Goal: Use online tool/utility: Utilize a website feature to perform a specific function

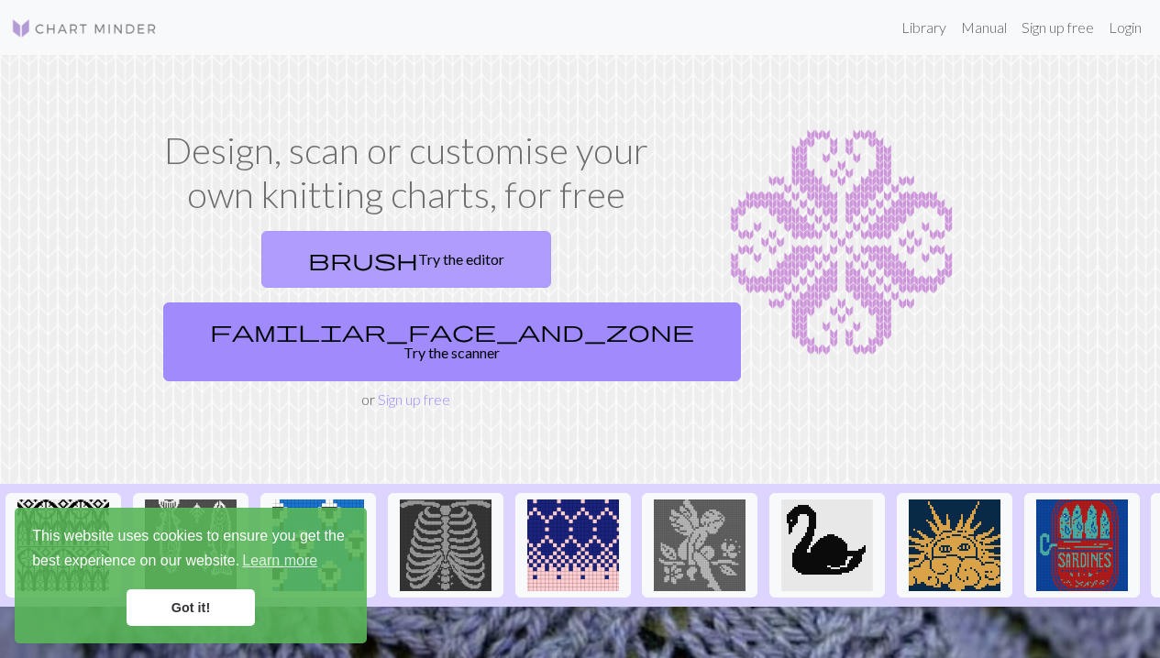
click at [261, 254] on link "brush Try the editor" at bounding box center [406, 259] width 290 height 57
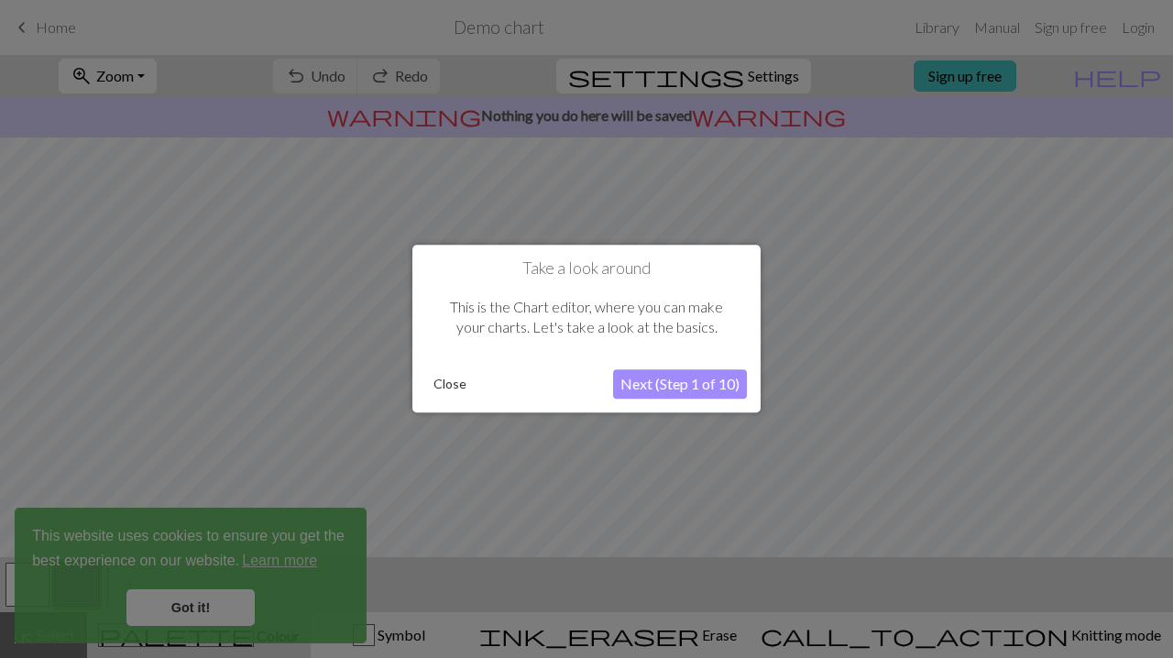
click at [688, 392] on button "Next (Step 1 of 10)" at bounding box center [680, 384] width 134 height 29
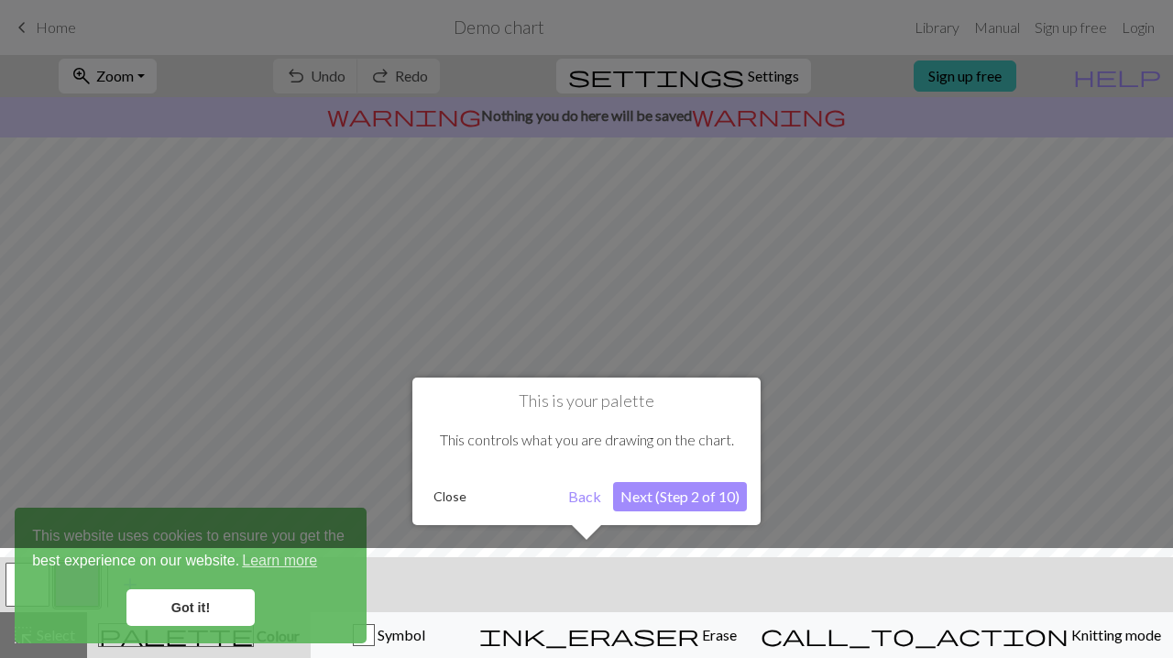
click at [718, 498] on button "Next (Step 2 of 10)" at bounding box center [680, 496] width 134 height 29
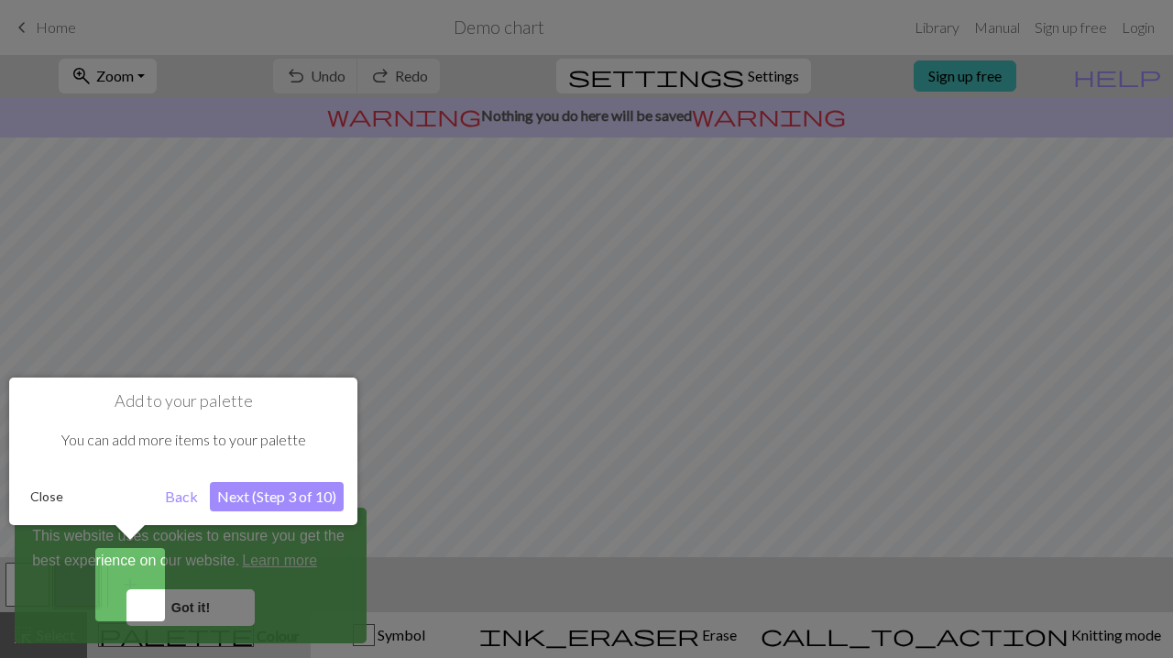
click at [286, 500] on button "Next (Step 3 of 10)" at bounding box center [277, 496] width 134 height 29
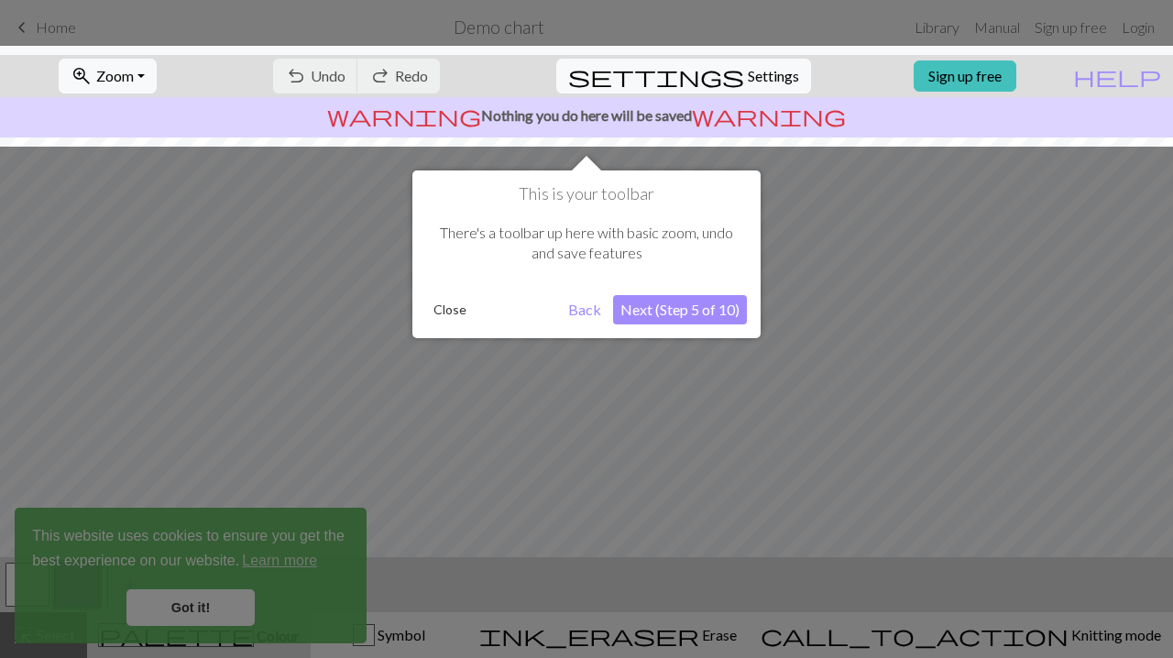
click at [664, 312] on button "Next (Step 5 of 10)" at bounding box center [680, 309] width 134 height 29
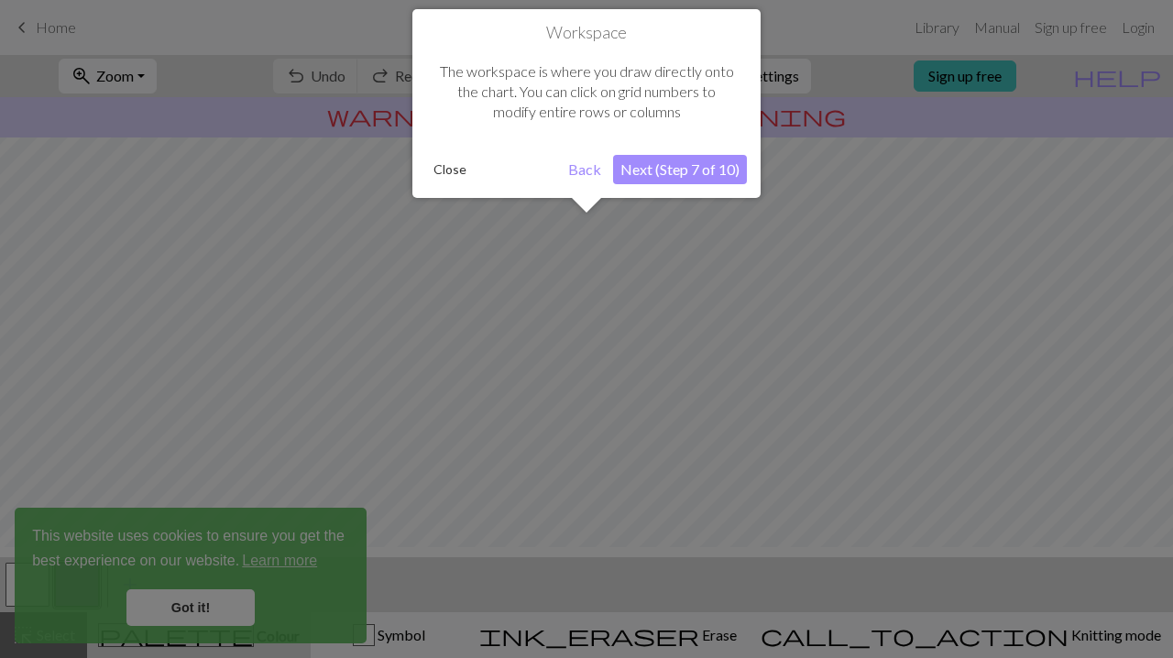
scroll to position [110, 0]
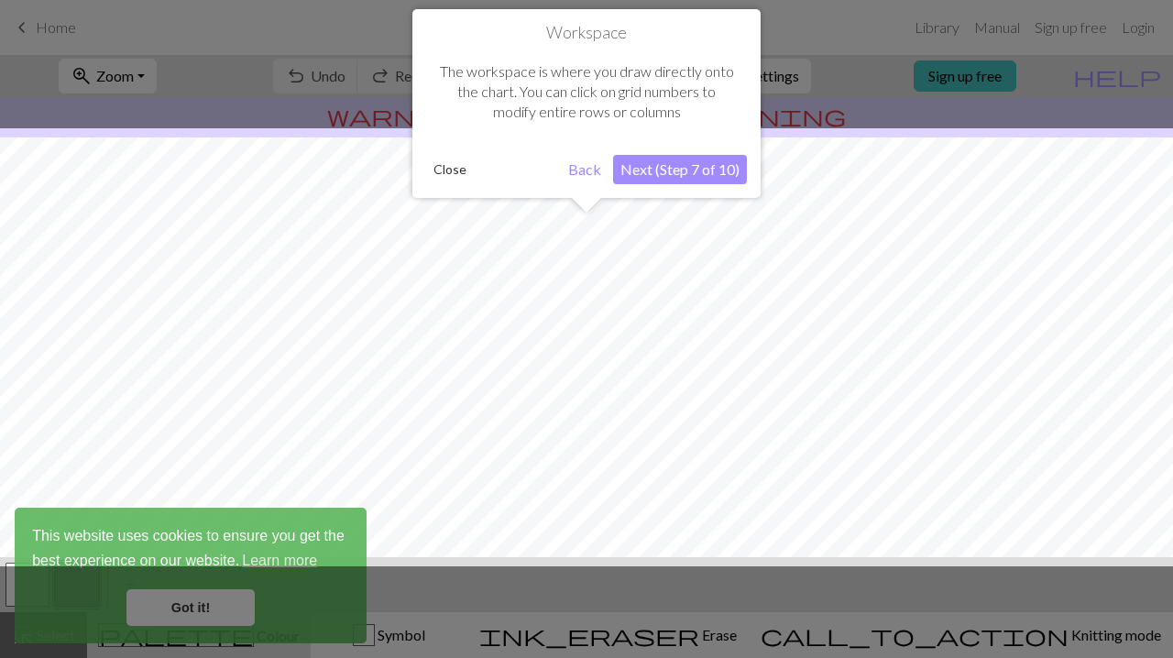
click at [680, 162] on button "Next (Step 7 of 10)" at bounding box center [680, 169] width 134 height 29
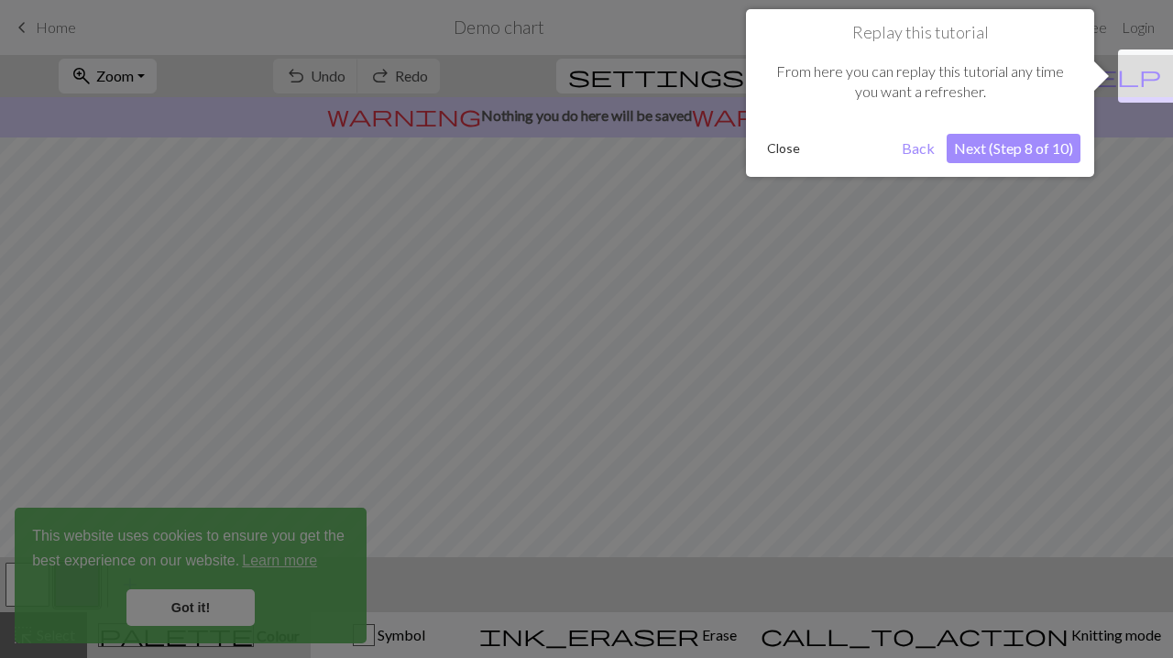
click at [1056, 139] on button "Next (Step 8 of 10)" at bounding box center [1014, 148] width 134 height 29
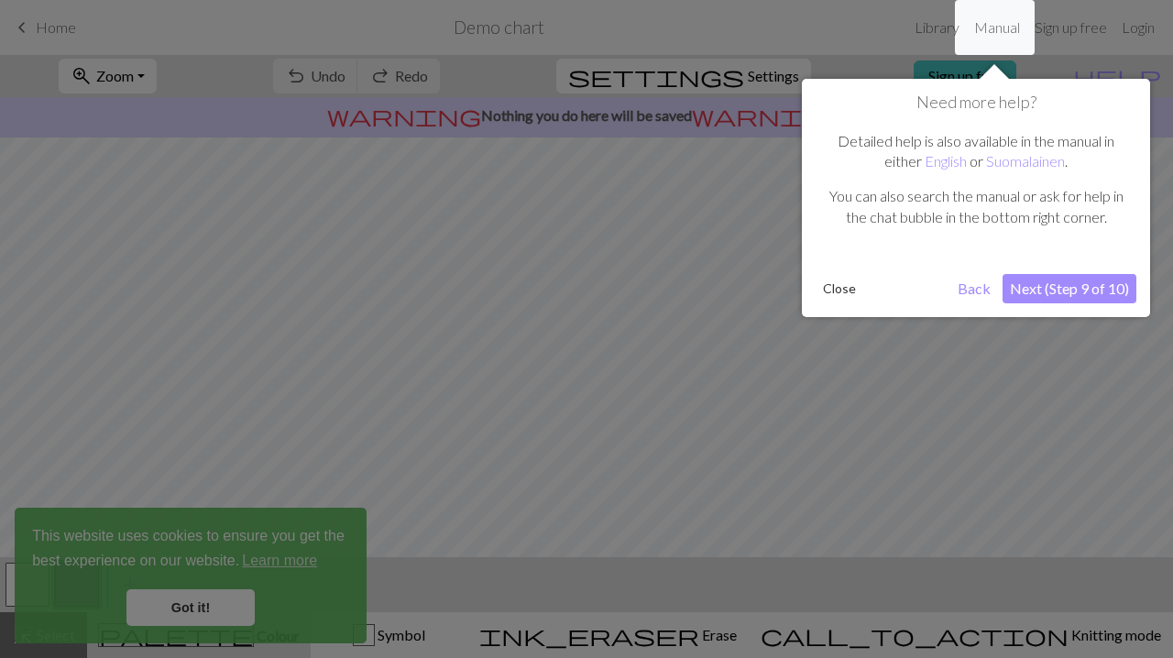
click at [1060, 289] on button "Next (Step 9 of 10)" at bounding box center [1070, 288] width 134 height 29
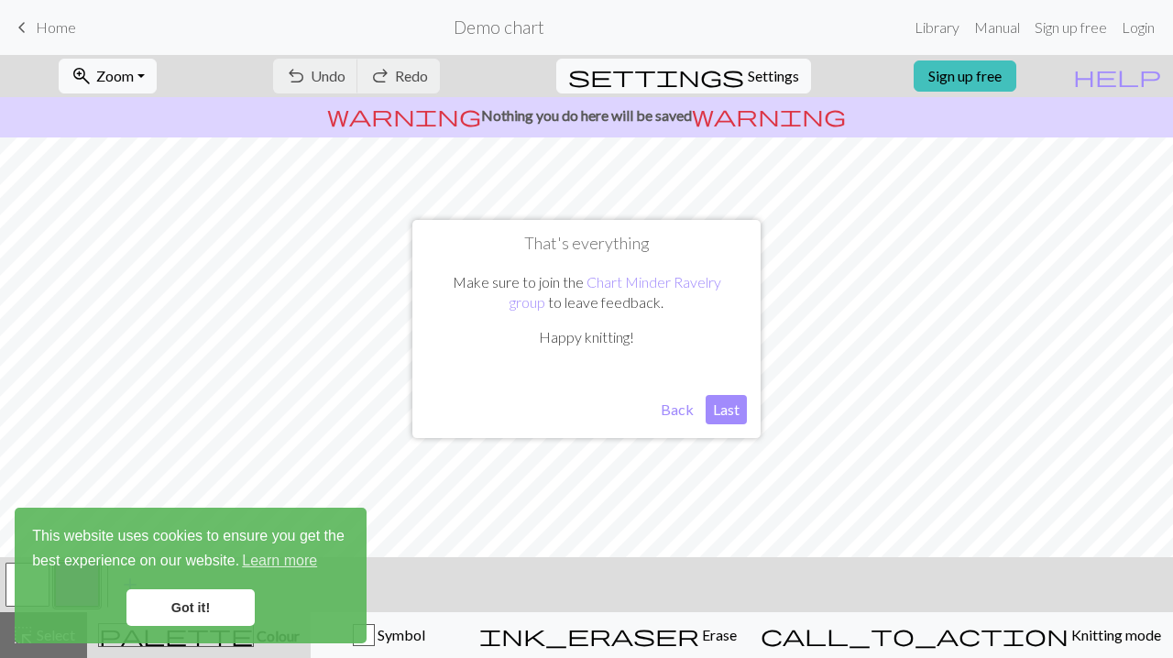
click at [722, 412] on button "Last" at bounding box center [726, 409] width 41 height 29
click at [213, 606] on link "Got it!" at bounding box center [191, 607] width 128 height 37
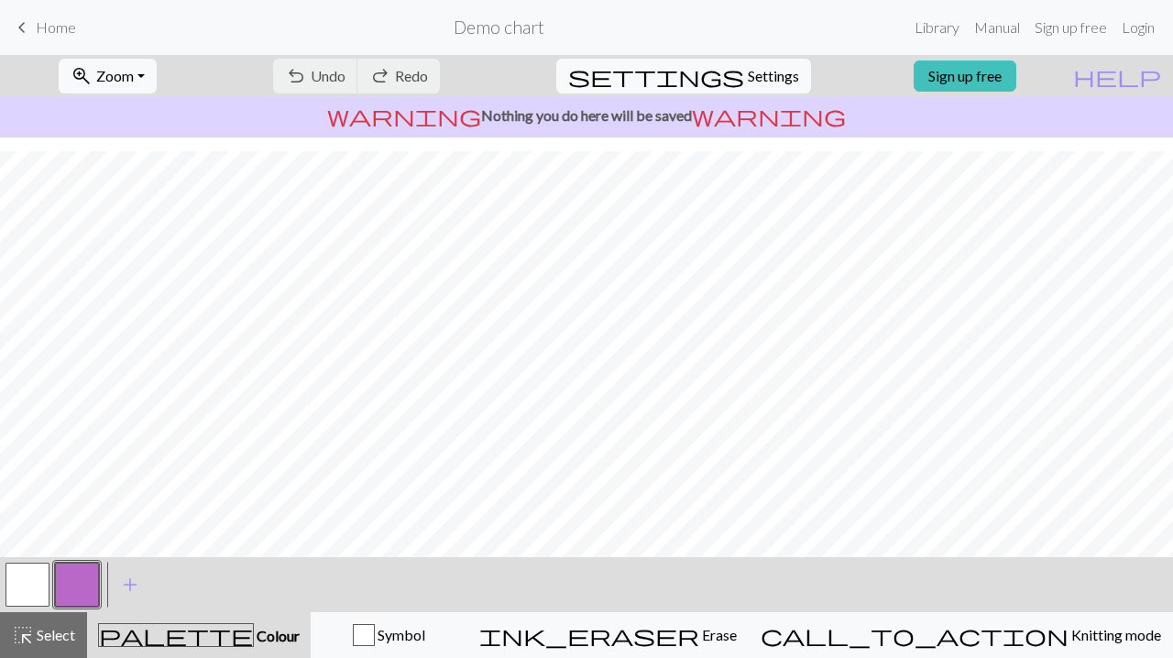
click at [58, 25] on span "Home" at bounding box center [56, 26] width 40 height 17
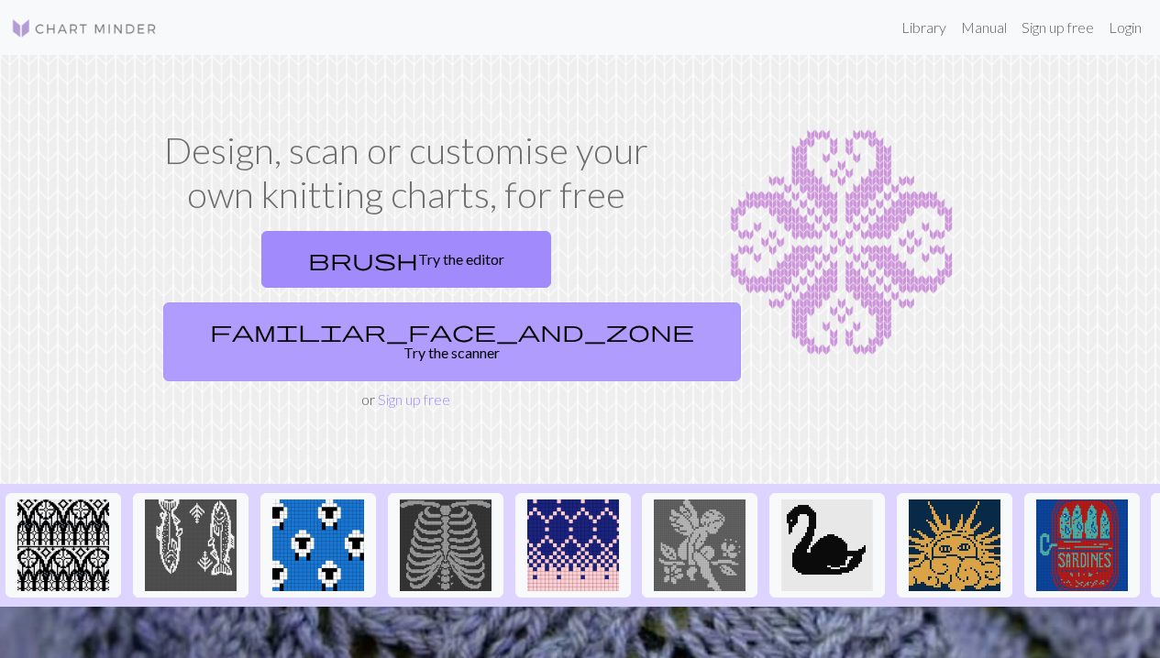
click at [585, 303] on link "familiar_face_and_zone Try the scanner" at bounding box center [452, 342] width 578 height 79
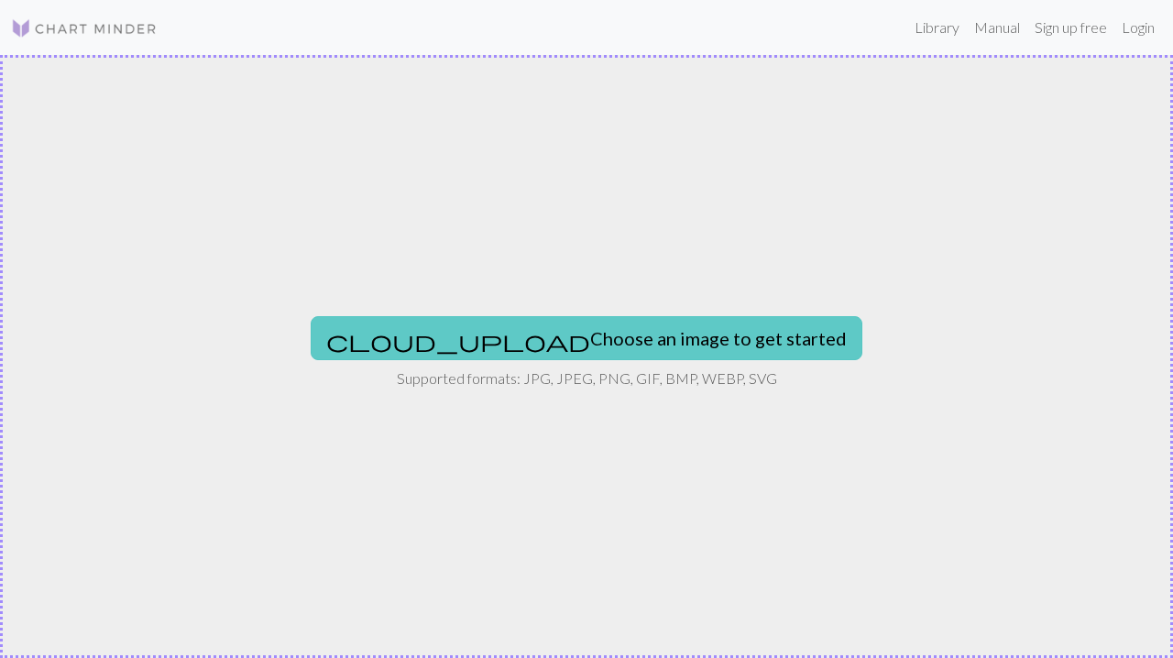
click at [685, 327] on button "cloud_upload Choose an image to get started" at bounding box center [587, 338] width 552 height 44
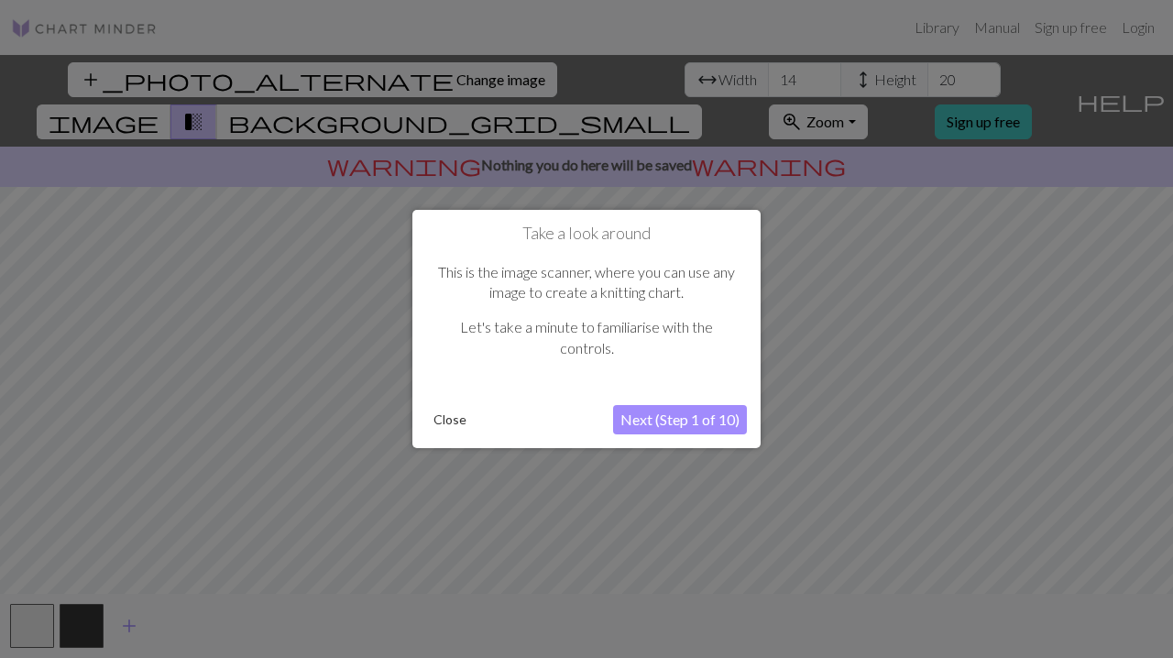
click at [681, 415] on button "Next (Step 1 of 10)" at bounding box center [680, 419] width 134 height 29
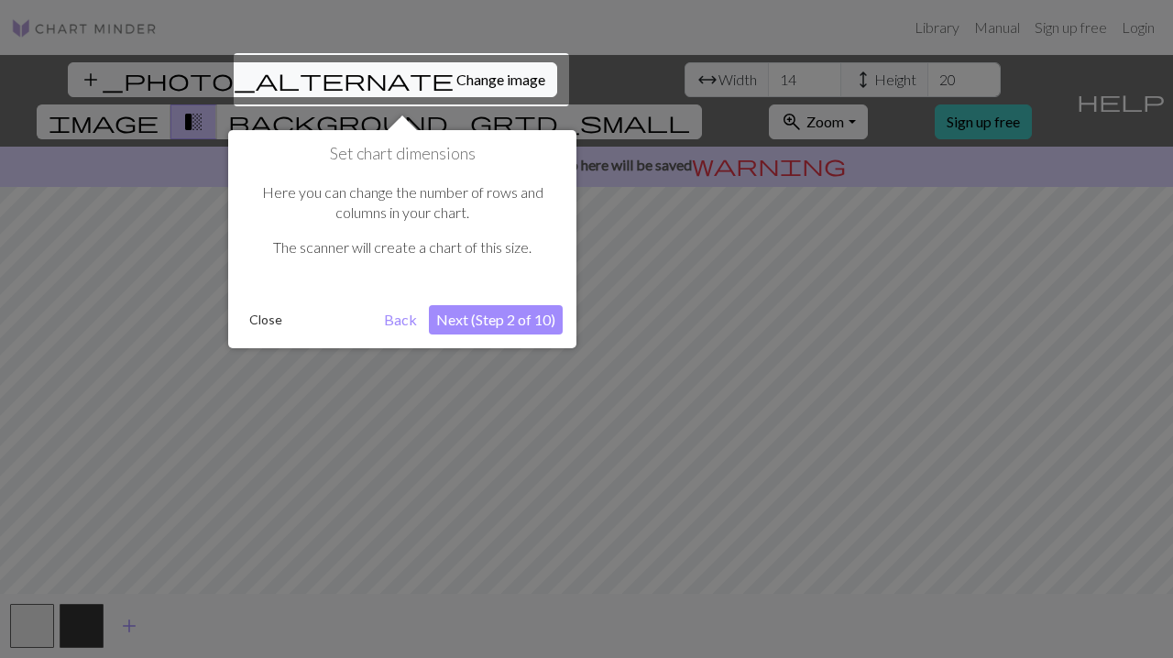
click at [359, 78] on div at bounding box center [402, 79] width 336 height 53
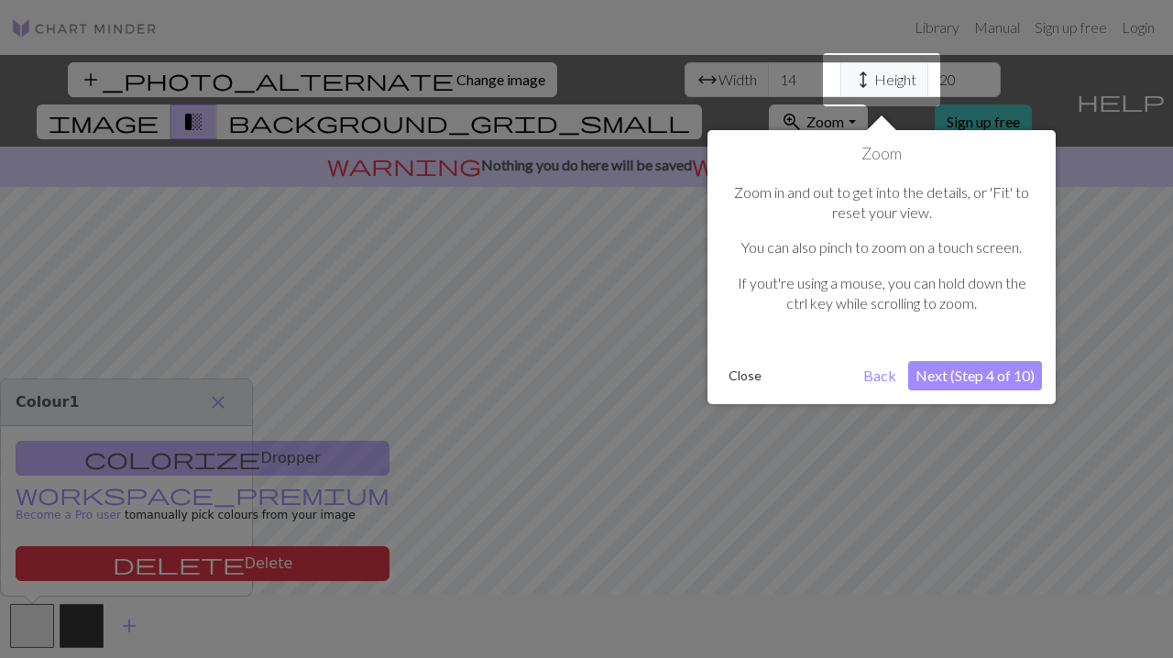
click at [362, 80] on div at bounding box center [586, 329] width 1173 height 658
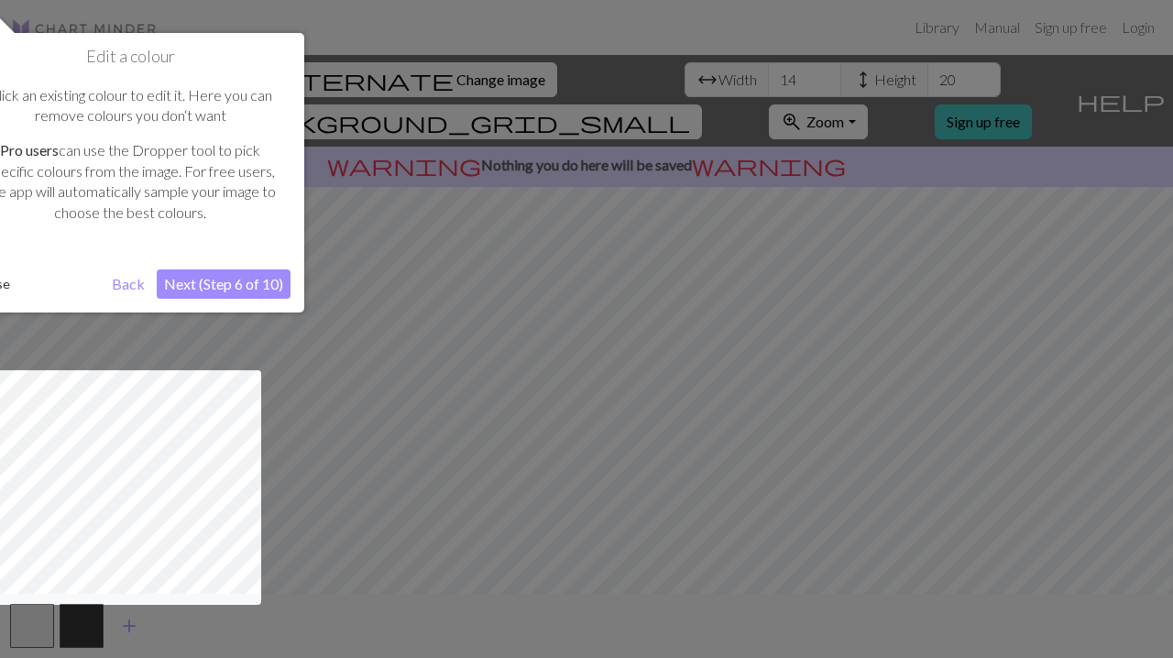
click at [359, 81] on div at bounding box center [586, 329] width 1173 height 658
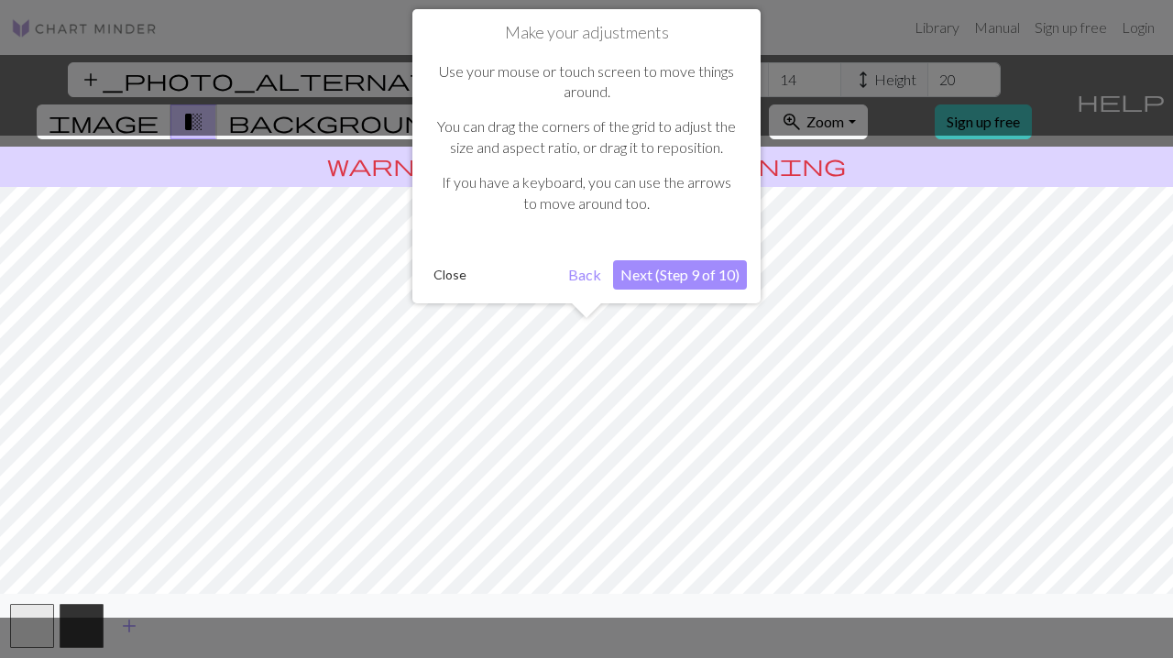
click at [360, 82] on div at bounding box center [586, 329] width 1173 height 658
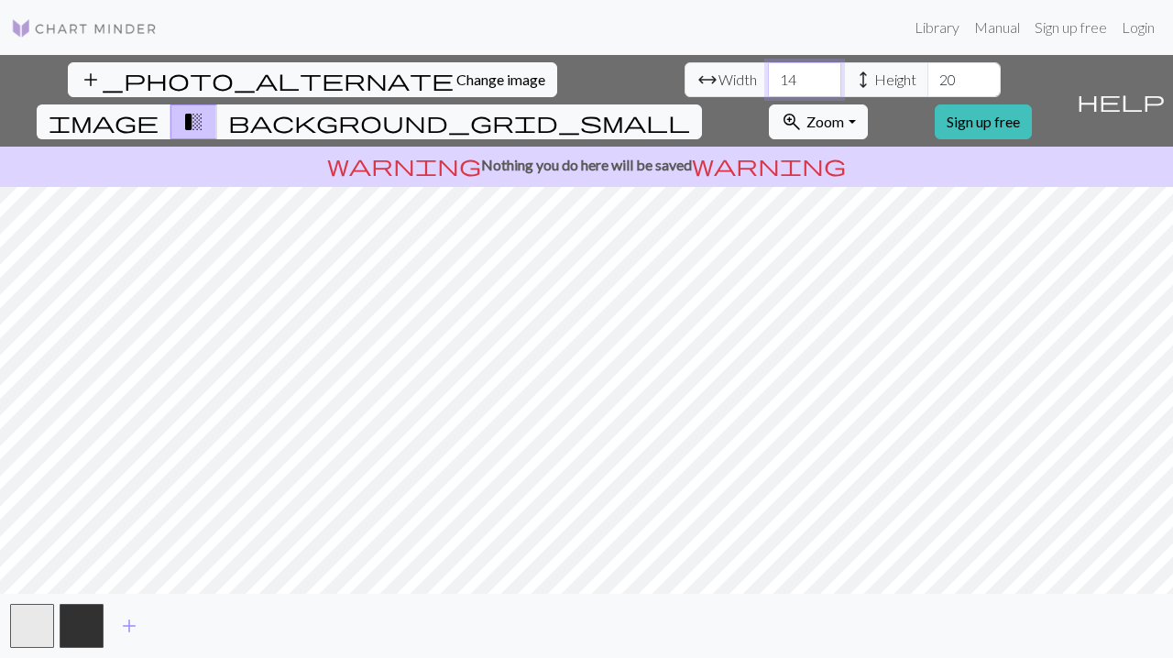
click at [768, 83] on input "14" at bounding box center [804, 79] width 73 height 35
click at [768, 74] on input "15" at bounding box center [804, 79] width 73 height 35
click at [768, 74] on input "16" at bounding box center [804, 79] width 73 height 35
click at [768, 74] on input "17" at bounding box center [804, 79] width 73 height 35
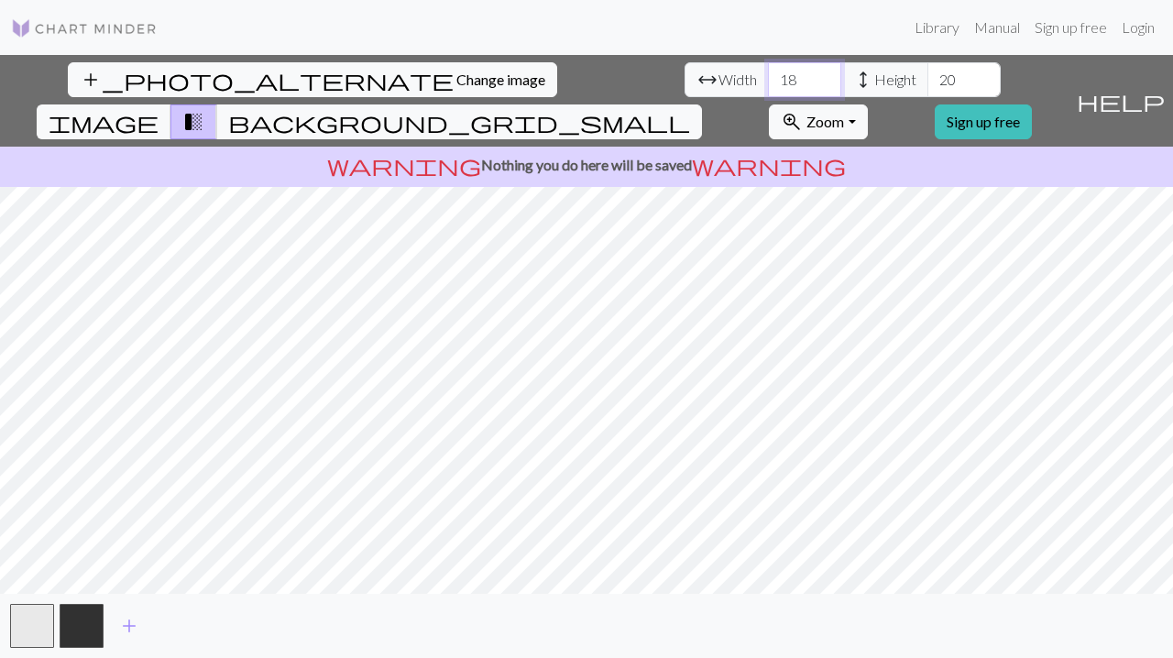
click at [768, 74] on input "18" at bounding box center [804, 79] width 73 height 35
click at [768, 74] on input "19" at bounding box center [804, 79] width 73 height 35
click at [768, 74] on input "20" at bounding box center [804, 79] width 73 height 35
click at [768, 74] on input "21" at bounding box center [804, 79] width 73 height 35
click at [768, 74] on input "22" at bounding box center [804, 79] width 73 height 35
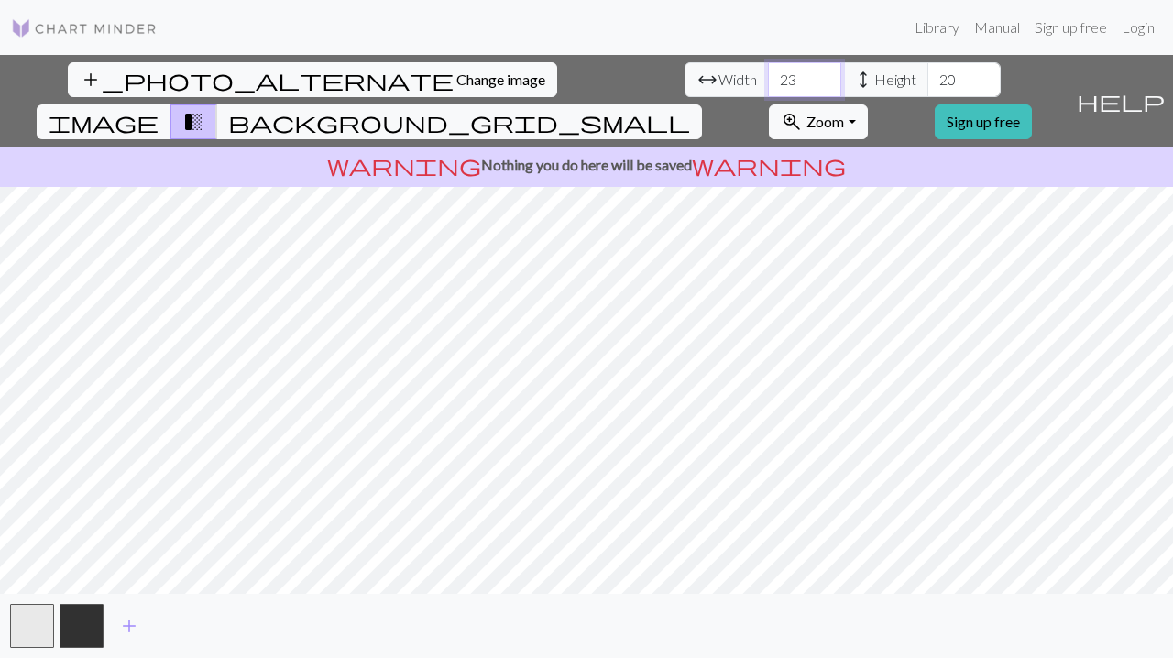
click at [768, 74] on input "23" at bounding box center [804, 79] width 73 height 35
click at [768, 74] on input "24" at bounding box center [804, 79] width 73 height 35
click at [768, 74] on input "25" at bounding box center [804, 79] width 73 height 35
click at [768, 74] on input "26" at bounding box center [804, 79] width 73 height 35
click at [768, 74] on input "27" at bounding box center [804, 79] width 73 height 35
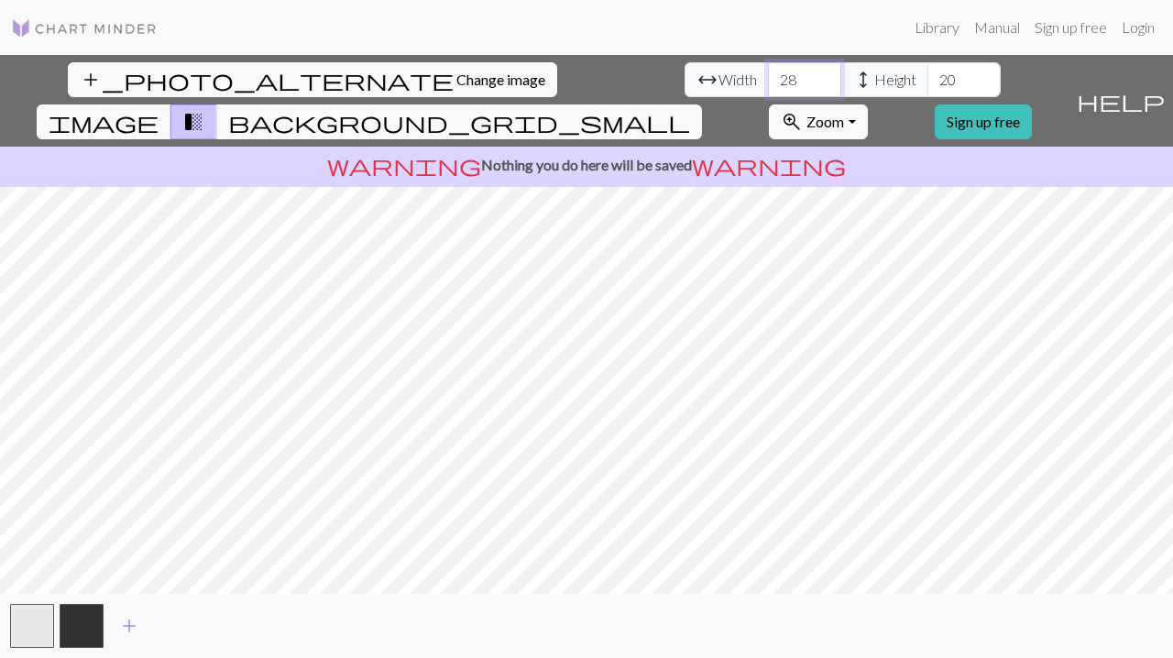
click at [768, 74] on input "28" at bounding box center [804, 79] width 73 height 35
click at [768, 74] on input "29" at bounding box center [804, 79] width 73 height 35
type input "30"
click at [768, 74] on input "30" at bounding box center [804, 79] width 73 height 35
click at [928, 77] on input "21" at bounding box center [964, 79] width 73 height 35
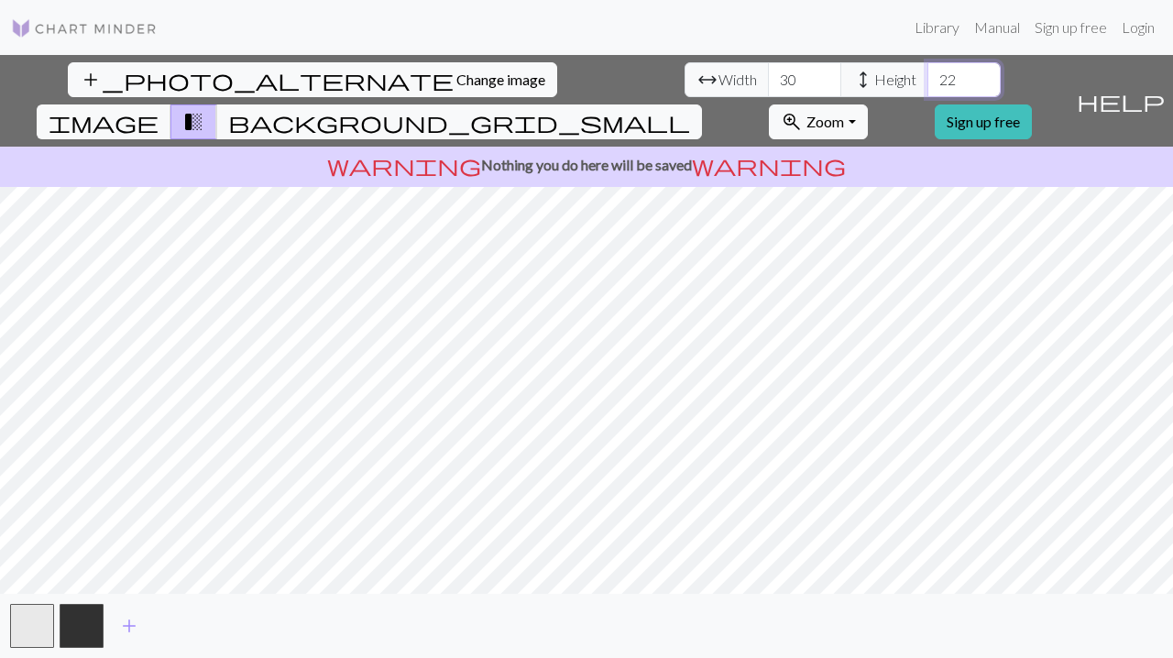
click at [928, 77] on input "22" at bounding box center [964, 79] width 73 height 35
click at [928, 77] on input "23" at bounding box center [964, 79] width 73 height 35
click at [928, 77] on input "24" at bounding box center [964, 79] width 73 height 35
click at [928, 77] on input "25" at bounding box center [964, 79] width 73 height 35
click at [928, 77] on input "26" at bounding box center [964, 79] width 73 height 35
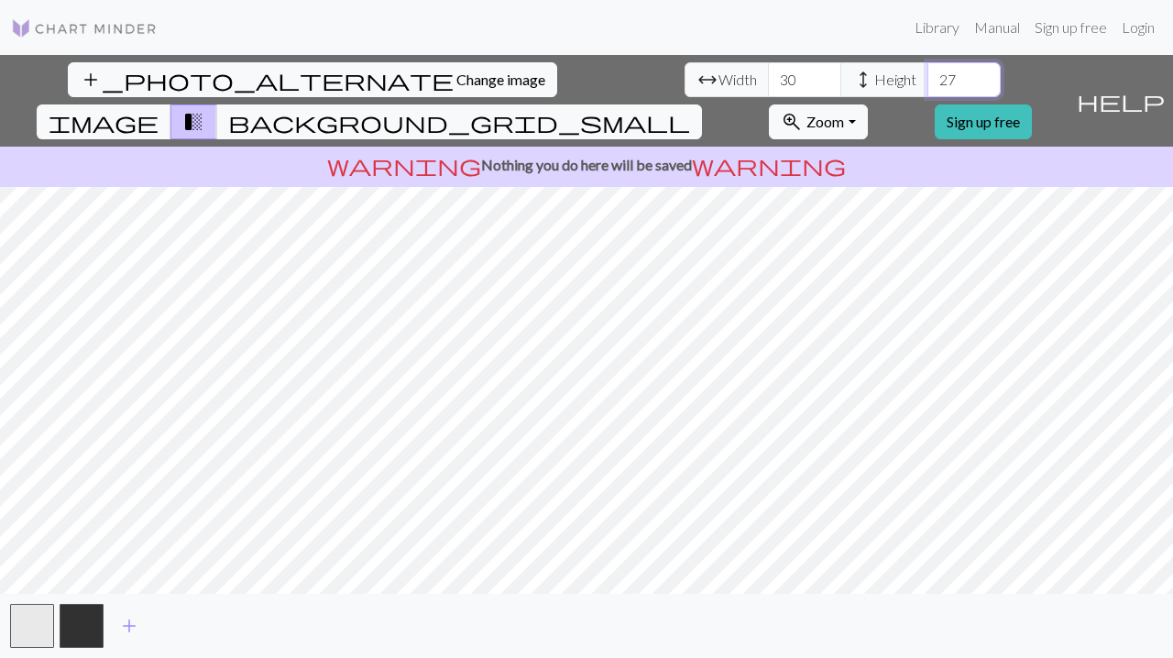
click at [928, 77] on input "27" at bounding box center [964, 79] width 73 height 35
click at [928, 77] on input "28" at bounding box center [964, 79] width 73 height 35
click at [928, 77] on input "29" at bounding box center [964, 79] width 73 height 35
click at [928, 77] on input "30" at bounding box center [964, 79] width 73 height 35
click at [928, 77] on input "31" at bounding box center [964, 79] width 73 height 35
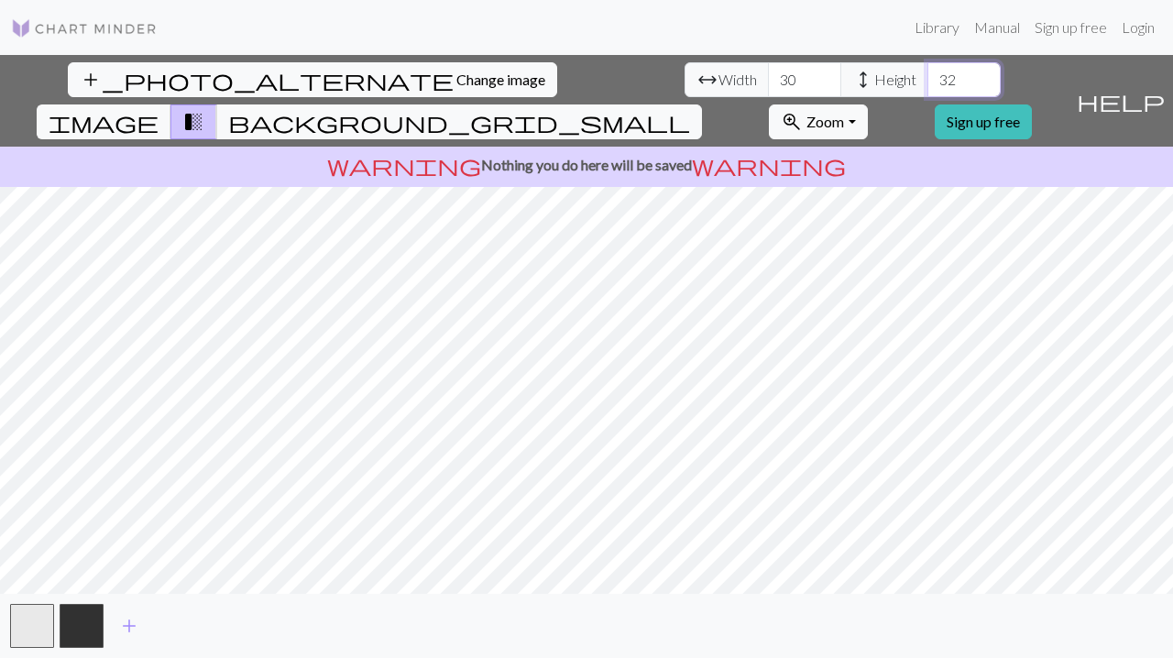
click at [928, 77] on input "32" at bounding box center [964, 79] width 73 height 35
click at [928, 77] on input "33" at bounding box center [964, 79] width 73 height 35
click at [928, 77] on input "34" at bounding box center [964, 79] width 73 height 35
click at [928, 77] on input "35" at bounding box center [964, 79] width 73 height 35
click at [928, 77] on input "36" at bounding box center [964, 79] width 73 height 35
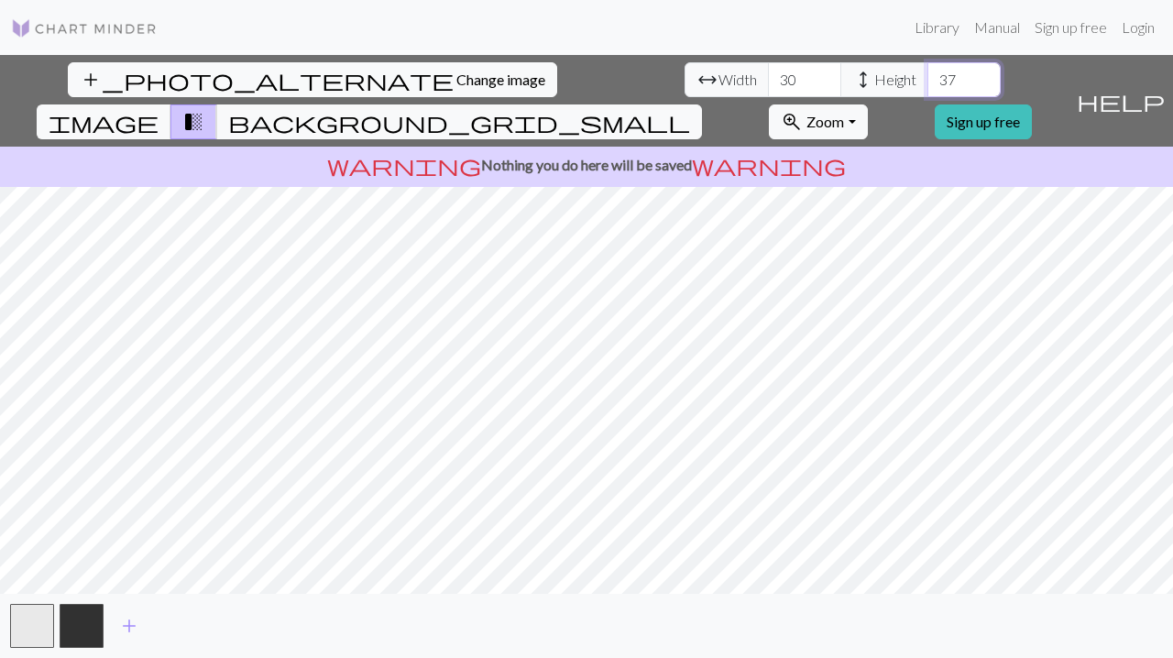
click at [928, 77] on input "37" at bounding box center [964, 79] width 73 height 35
click at [928, 77] on input "38" at bounding box center [964, 79] width 73 height 35
click at [928, 77] on input "39" at bounding box center [964, 79] width 73 height 35
click at [590, 617] on div "add_photo_alternate Change image arrow_range Width 30 height Height 39 image tr…" at bounding box center [586, 356] width 1173 height 603
click at [690, 109] on span "background_grid_small" at bounding box center [459, 122] width 462 height 26
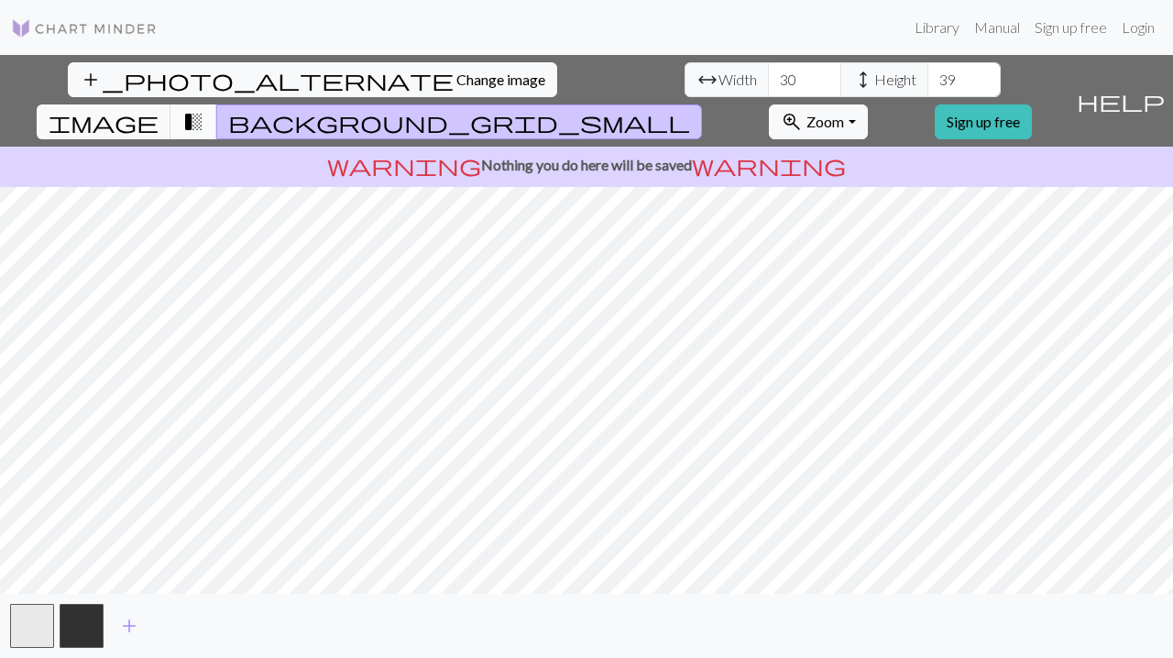
click at [204, 109] on span "transition_fade" at bounding box center [193, 122] width 22 height 26
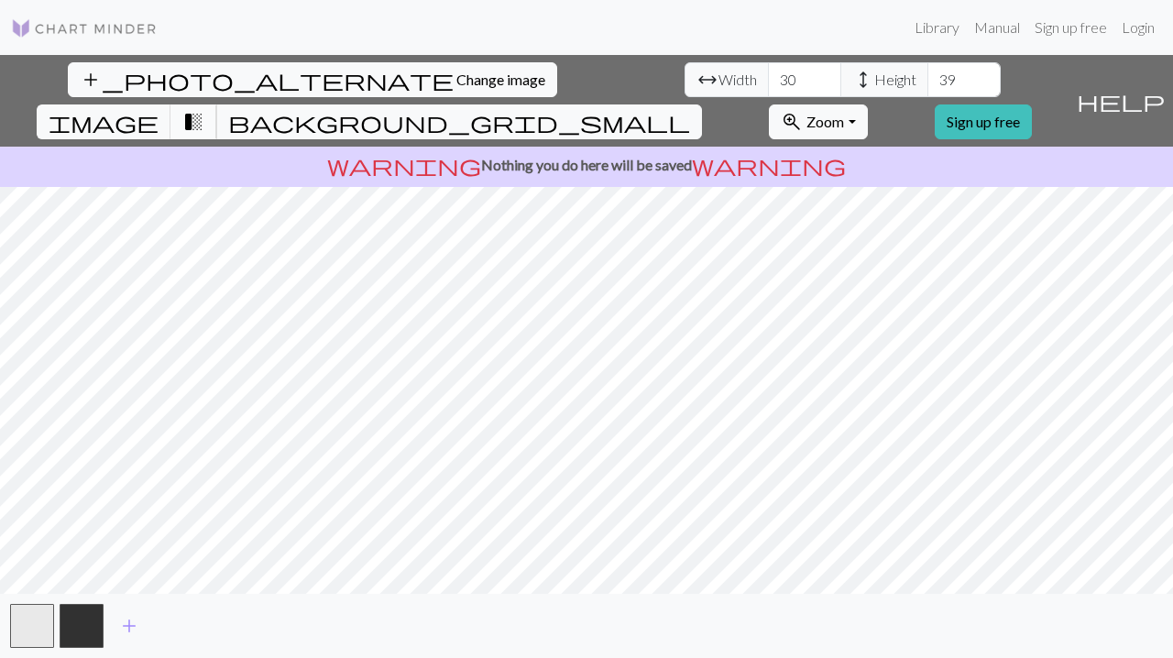
click at [204, 109] on span "transition_fade" at bounding box center [193, 122] width 22 height 26
click at [171, 105] on button "image" at bounding box center [104, 122] width 135 height 35
click at [702, 105] on button "background_grid_small" at bounding box center [459, 122] width 486 height 35
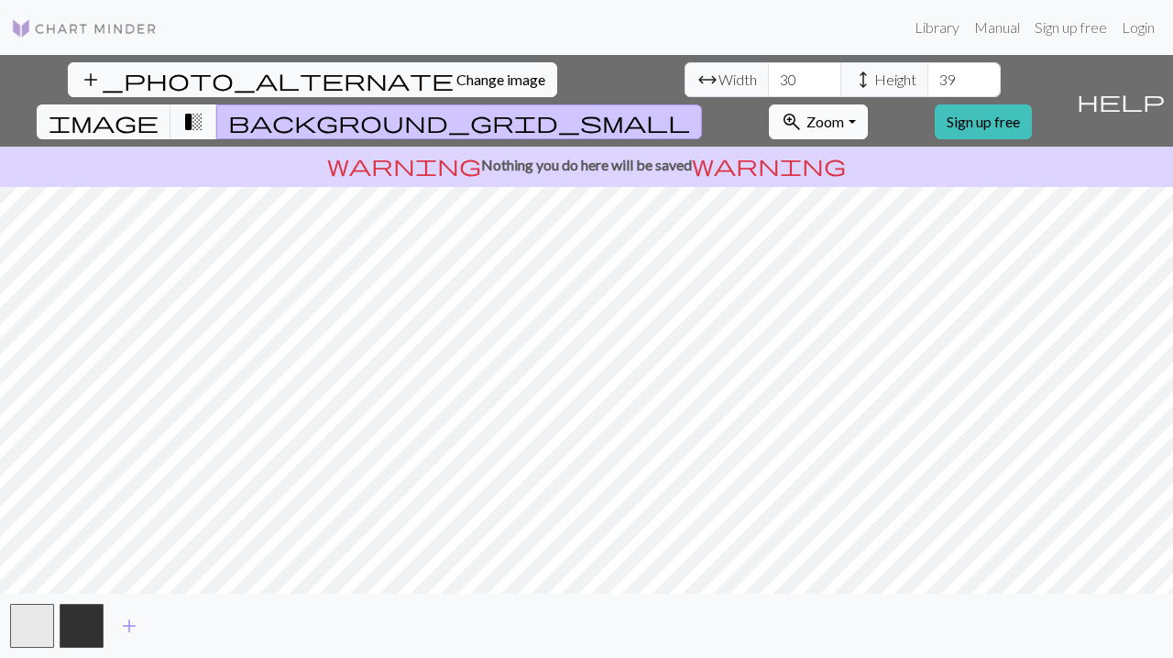
click at [844, 113] on span "Zoom" at bounding box center [826, 121] width 38 height 17
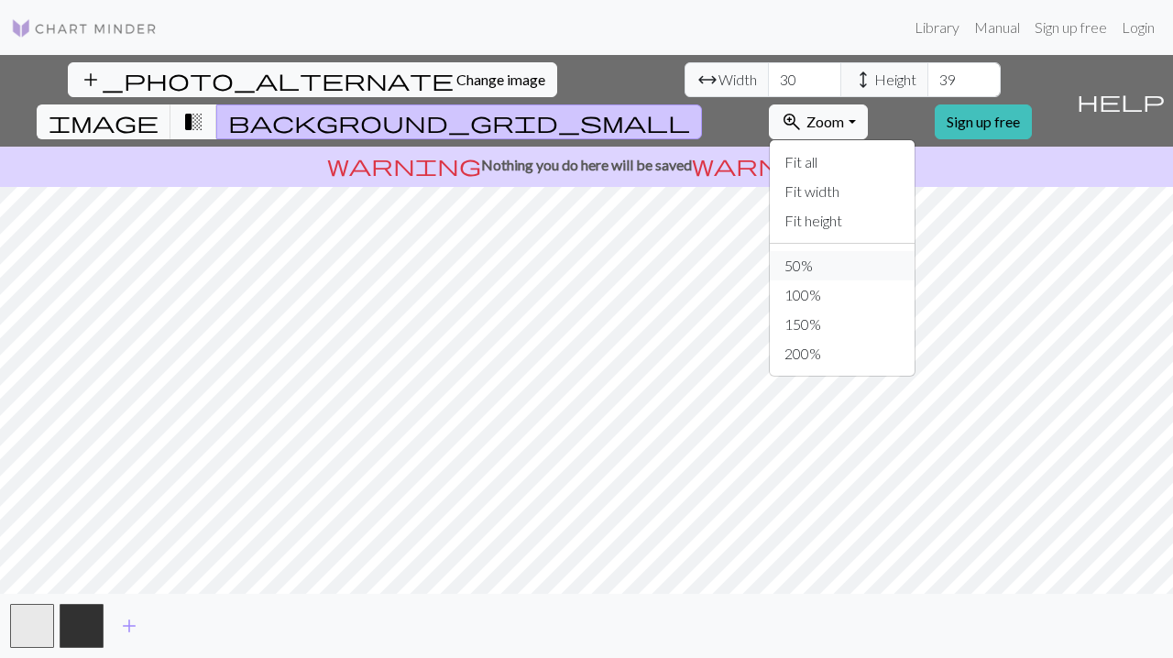
click at [897, 251] on button "50%" at bounding box center [842, 265] width 145 height 29
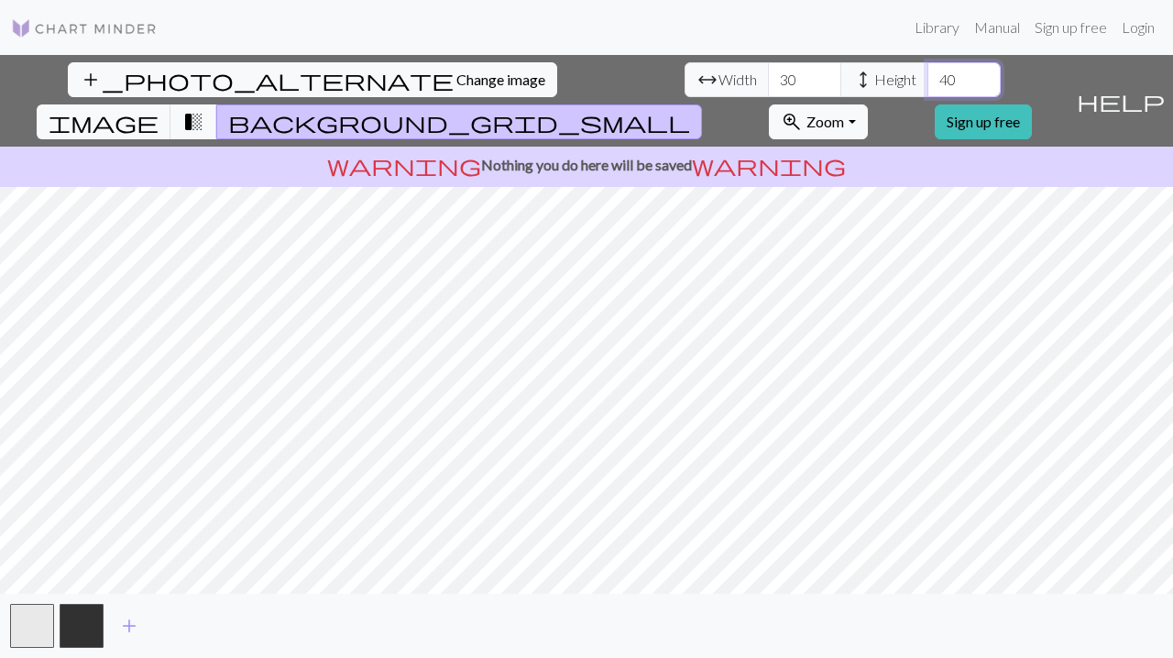
click at [928, 77] on input "40" at bounding box center [964, 79] width 73 height 35
click at [928, 77] on input "41" at bounding box center [964, 79] width 73 height 35
click at [928, 77] on input "42" at bounding box center [964, 79] width 73 height 35
click at [928, 77] on input "43" at bounding box center [964, 79] width 73 height 35
click at [928, 77] on input "44" at bounding box center [964, 79] width 73 height 35
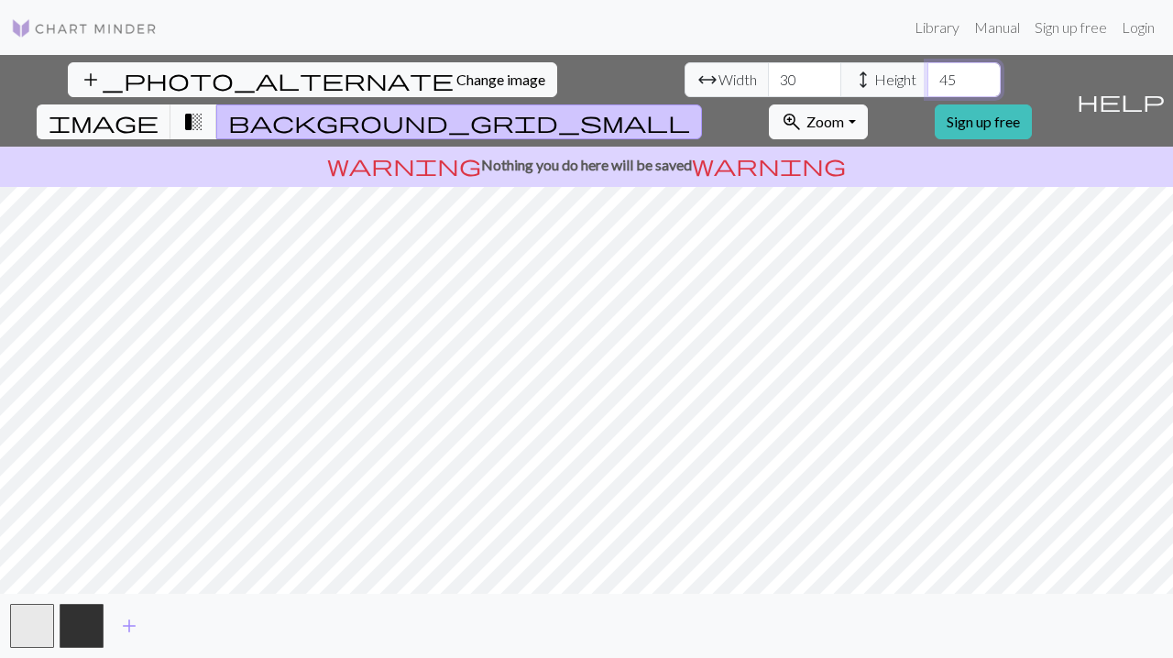
click at [928, 77] on input "45" at bounding box center [964, 79] width 73 height 35
click at [928, 77] on input "46" at bounding box center [964, 79] width 73 height 35
click at [928, 77] on input "47" at bounding box center [964, 79] width 73 height 35
click at [928, 77] on input "48" at bounding box center [964, 79] width 73 height 35
click at [928, 77] on input "49" at bounding box center [964, 79] width 73 height 35
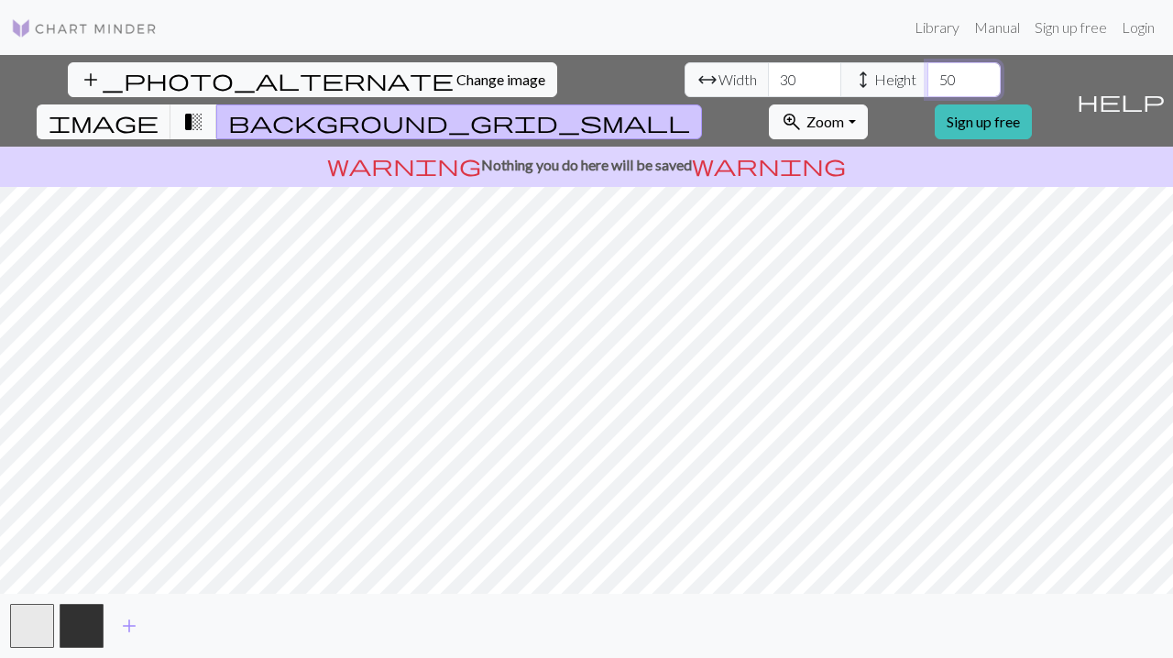
click at [928, 77] on input "50" at bounding box center [964, 79] width 73 height 35
click at [928, 77] on input "51" at bounding box center [964, 79] width 73 height 35
click at [928, 77] on input "52" at bounding box center [964, 79] width 73 height 35
click at [928, 77] on input "53" at bounding box center [964, 79] width 73 height 35
type input "54"
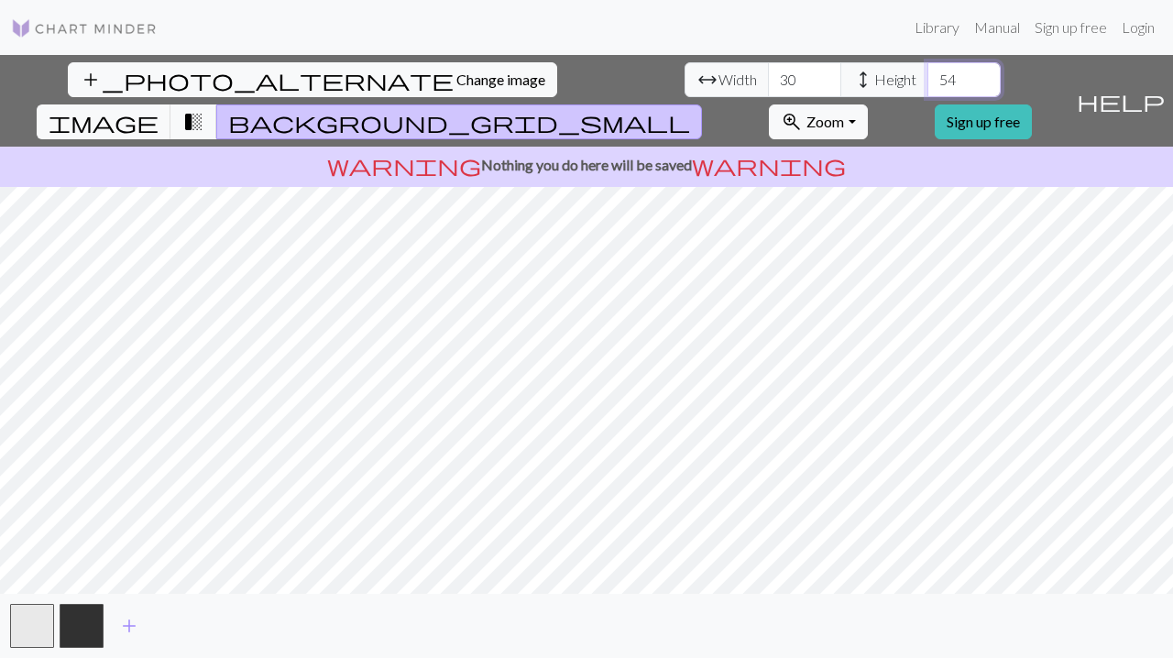
click at [928, 77] on input "54" at bounding box center [964, 79] width 73 height 35
click at [768, 86] on input "29" at bounding box center [804, 79] width 73 height 35
click at [768, 86] on input "28" at bounding box center [804, 79] width 73 height 35
click at [768, 86] on input "27" at bounding box center [804, 79] width 73 height 35
click at [768, 86] on input "26" at bounding box center [804, 79] width 73 height 35
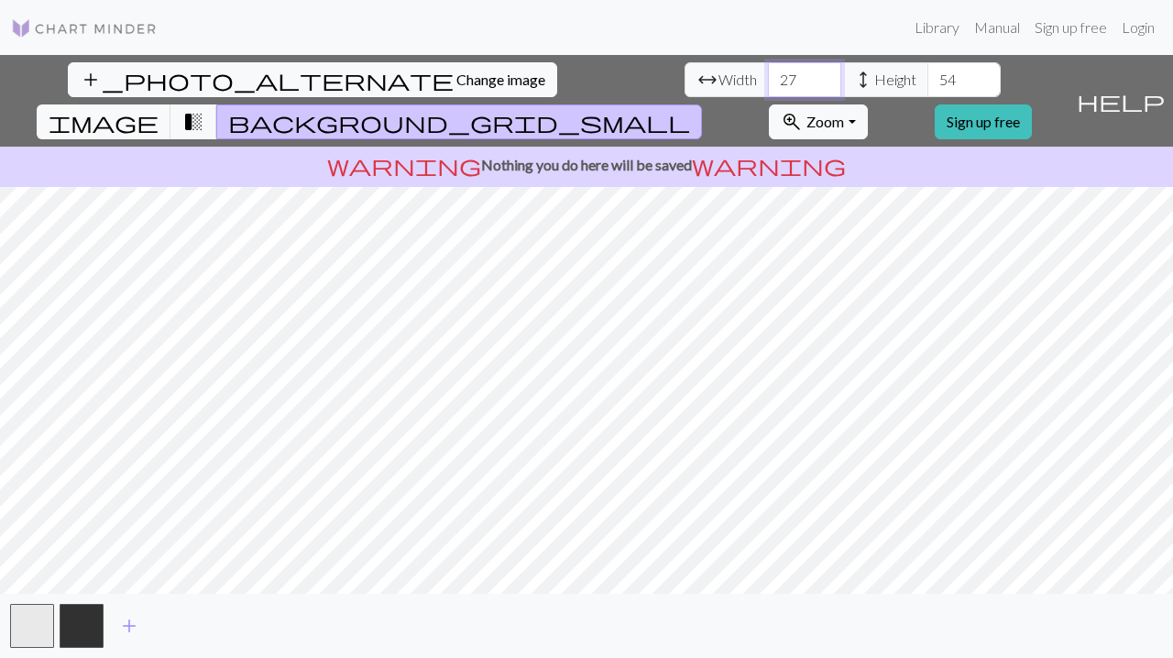
click at [768, 72] on input "27" at bounding box center [804, 79] width 73 height 35
click at [768, 72] on input "28" at bounding box center [804, 79] width 73 height 35
click at [768, 72] on input "29" at bounding box center [804, 79] width 73 height 35
click at [768, 72] on input "30" at bounding box center [804, 79] width 73 height 35
click at [768, 72] on input "31" at bounding box center [804, 79] width 73 height 35
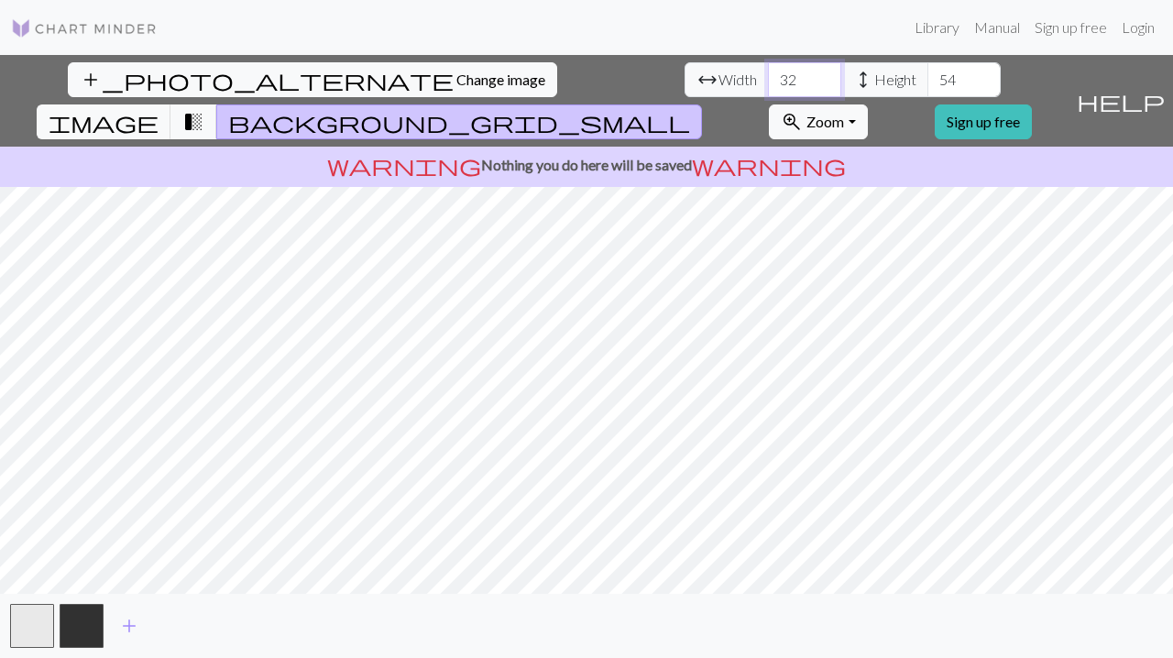
click at [768, 72] on input "32" at bounding box center [804, 79] width 73 height 35
click at [768, 72] on input "33" at bounding box center [804, 79] width 73 height 35
click at [768, 72] on input "34" at bounding box center [804, 79] width 73 height 35
click at [768, 72] on input "35" at bounding box center [804, 79] width 73 height 35
click at [768, 72] on input "36" at bounding box center [804, 79] width 73 height 35
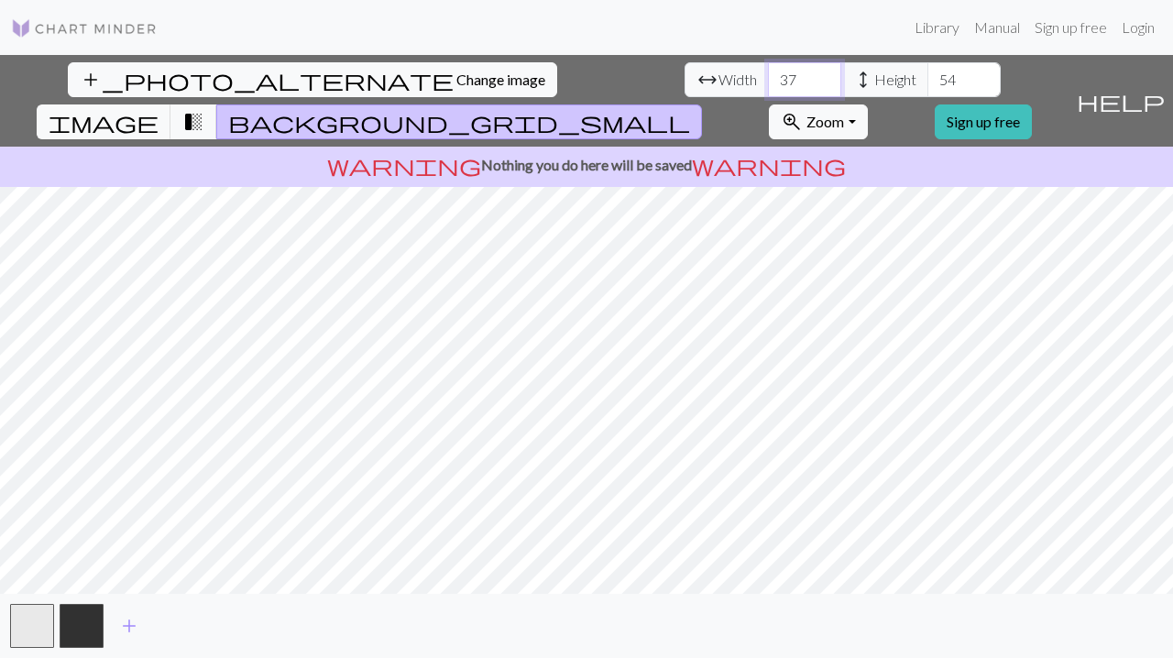
click at [768, 72] on input "37" at bounding box center [804, 79] width 73 height 35
click at [768, 72] on input "38" at bounding box center [804, 79] width 73 height 35
click at [768, 72] on input "39" at bounding box center [804, 79] width 73 height 35
click at [768, 72] on input "40" at bounding box center [804, 79] width 73 height 35
click at [768, 72] on input "41" at bounding box center [804, 79] width 73 height 35
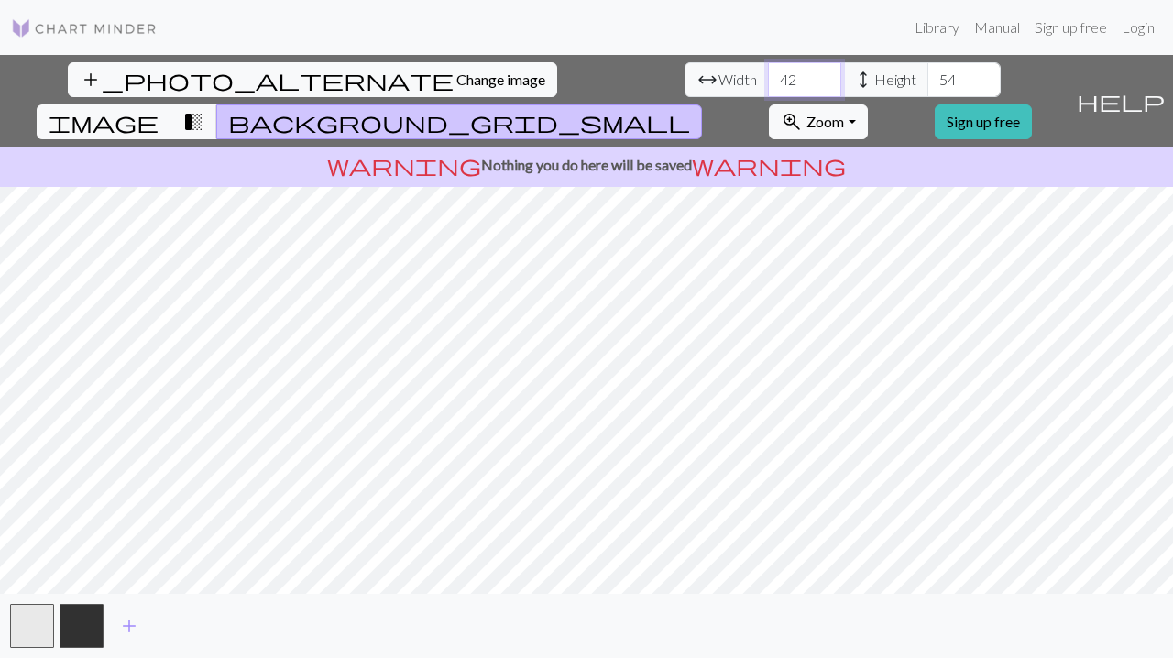
click at [768, 72] on input "42" at bounding box center [804, 79] width 73 height 35
click at [768, 72] on input "43" at bounding box center [804, 79] width 73 height 35
click at [768, 72] on input "44" at bounding box center [804, 79] width 73 height 35
click at [768, 73] on input "45" at bounding box center [804, 79] width 73 height 35
click at [768, 73] on input "46" at bounding box center [804, 79] width 73 height 35
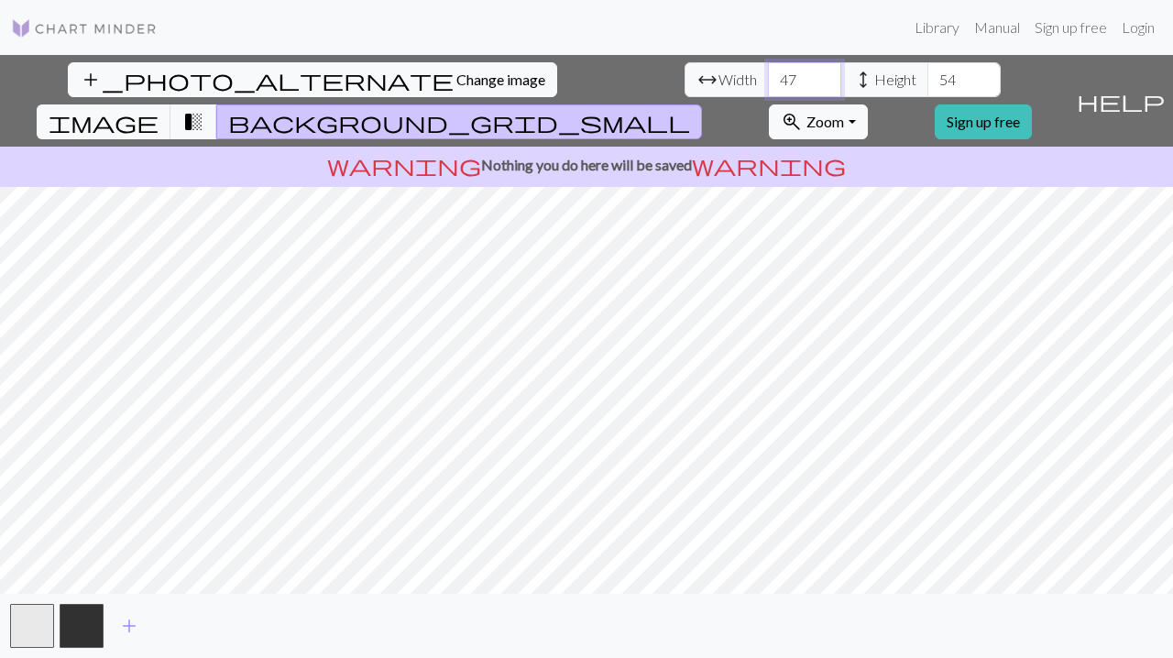
click at [768, 73] on input "47" at bounding box center [804, 79] width 73 height 35
click at [768, 73] on input "48" at bounding box center [804, 79] width 73 height 35
click at [768, 73] on input "49" at bounding box center [804, 79] width 73 height 35
click at [768, 73] on input "50" at bounding box center [804, 79] width 73 height 35
click at [768, 73] on input "51" at bounding box center [804, 79] width 73 height 35
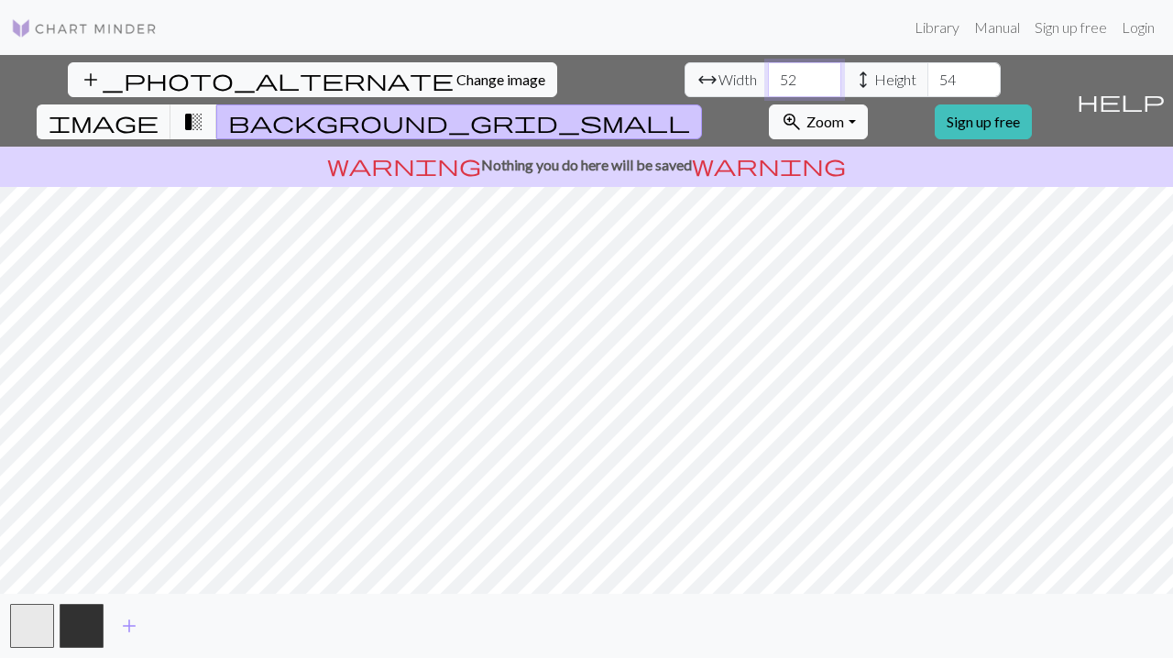
click at [768, 74] on input "52" at bounding box center [804, 79] width 73 height 35
click at [768, 74] on input "53" at bounding box center [804, 79] width 73 height 35
click at [768, 74] on input "54" at bounding box center [804, 79] width 73 height 35
click at [768, 74] on input "55" at bounding box center [804, 79] width 73 height 35
click at [768, 74] on input "56" at bounding box center [804, 79] width 73 height 35
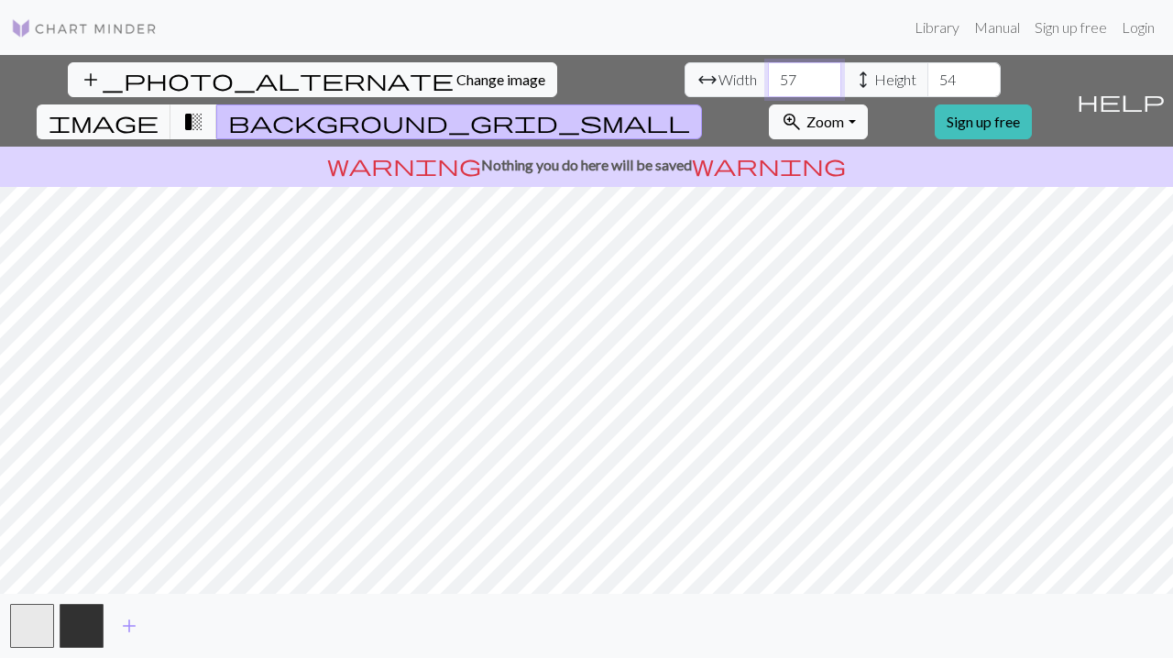
click at [768, 74] on input "57" at bounding box center [804, 79] width 73 height 35
click at [768, 74] on input "58" at bounding box center [804, 79] width 73 height 35
type input "59"
click at [768, 74] on input "59" at bounding box center [804, 79] width 73 height 35
click at [928, 77] on input "55" at bounding box center [964, 79] width 73 height 35
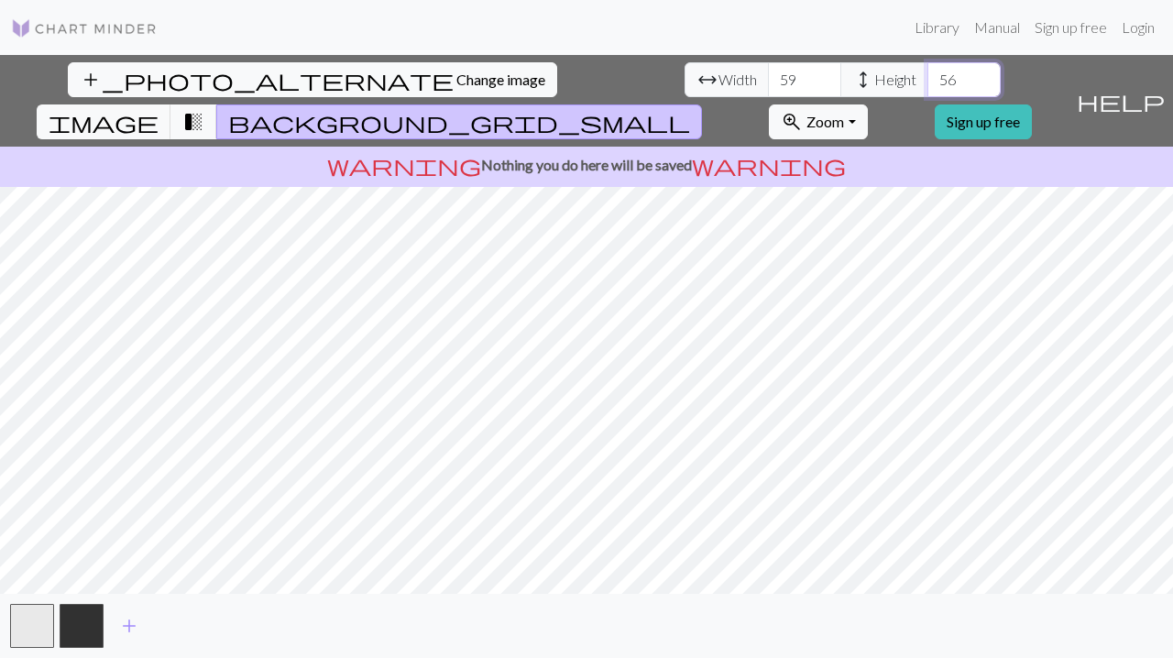
click at [928, 77] on input "56" at bounding box center [964, 79] width 73 height 35
click at [928, 77] on input "57" at bounding box center [964, 79] width 73 height 35
click at [928, 77] on input "58" at bounding box center [964, 79] width 73 height 35
click at [928, 77] on input "59" at bounding box center [964, 79] width 73 height 35
drag, startPoint x: 519, startPoint y: 81, endPoint x: 499, endPoint y: 82, distance: 20.2
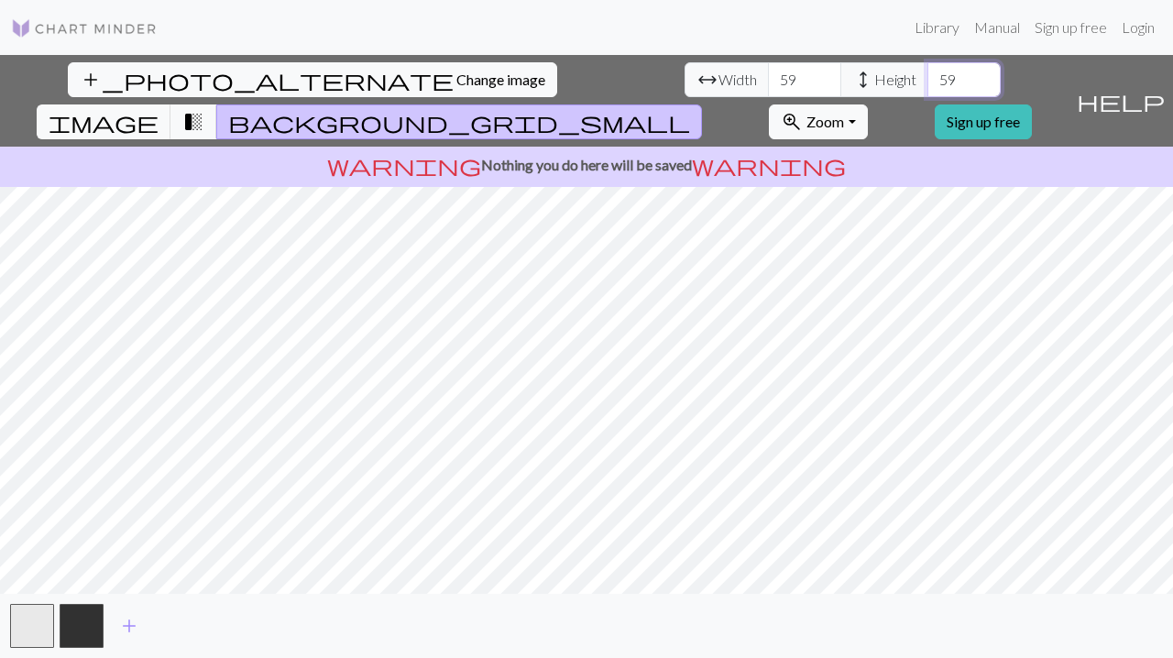
click at [928, 82] on input "59" at bounding box center [964, 79] width 73 height 35
drag, startPoint x: 506, startPoint y: 79, endPoint x: 490, endPoint y: 82, distance: 15.8
click at [928, 81] on input "70" at bounding box center [964, 79] width 73 height 35
click at [928, 82] on input "70" at bounding box center [964, 79] width 73 height 35
click at [928, 80] on input "70" at bounding box center [964, 79] width 73 height 35
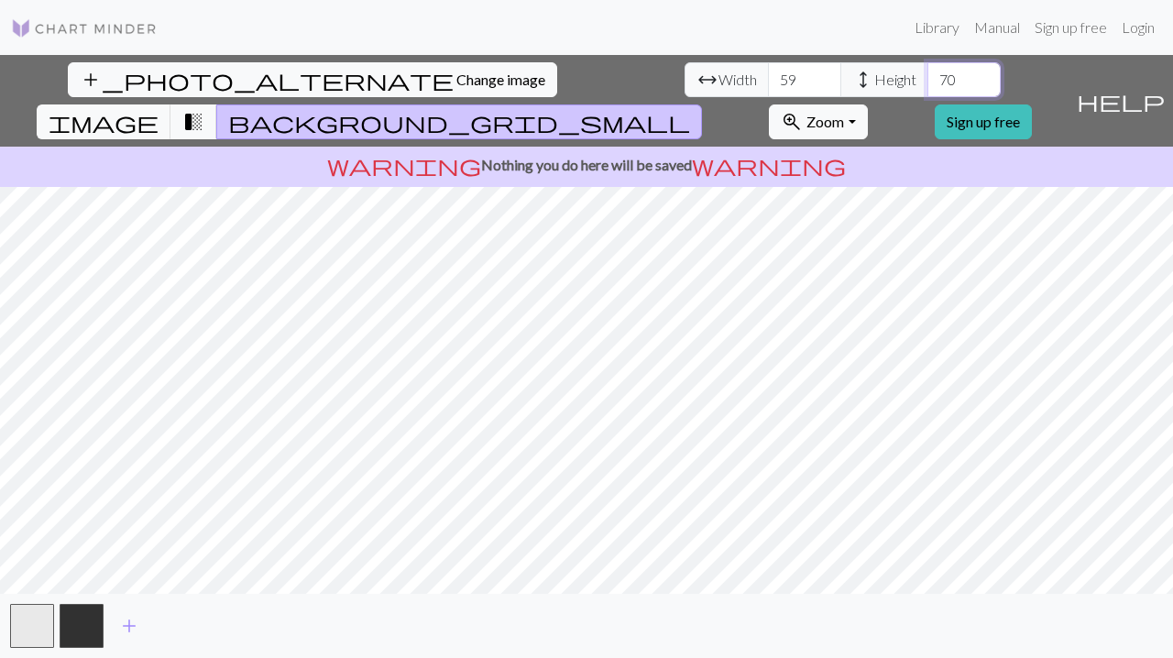
type input "7"
type input "100"
drag, startPoint x: 353, startPoint y: 90, endPoint x: 325, endPoint y: 86, distance: 28.7
click at [685, 86] on div "arrow_range Width 59 height Height 100" at bounding box center [843, 79] width 316 height 35
click at [685, 86] on span "arrow_range Width" at bounding box center [727, 79] width 84 height 35
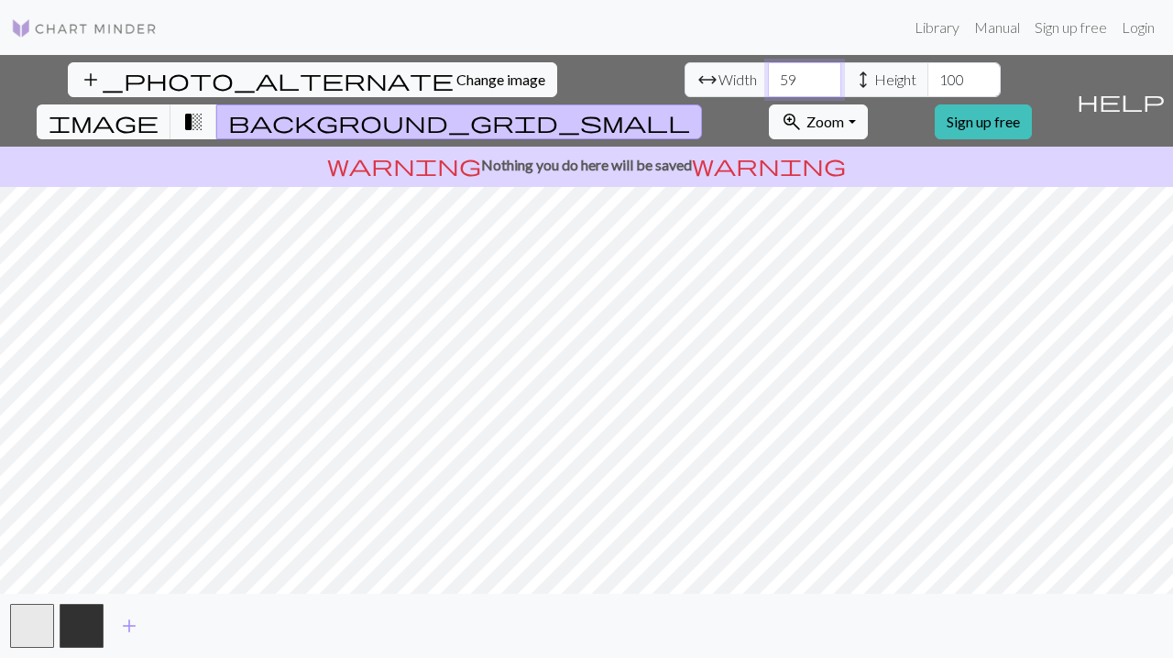
drag, startPoint x: 363, startPoint y: 79, endPoint x: 341, endPoint y: 83, distance: 22.3
click at [768, 83] on input "59" at bounding box center [804, 79] width 73 height 35
drag, startPoint x: 357, startPoint y: 85, endPoint x: 330, endPoint y: 85, distance: 26.6
click at [768, 85] on input "59" at bounding box center [804, 79] width 73 height 35
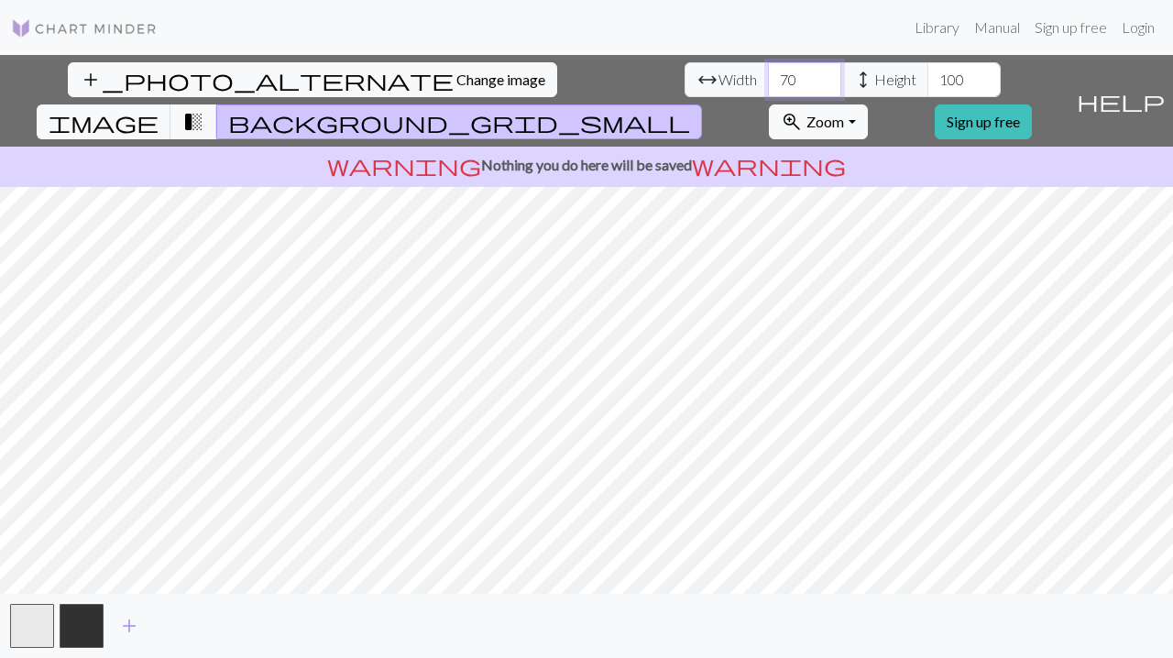
type input "70"
click at [111, 22] on img at bounding box center [84, 28] width 147 height 22
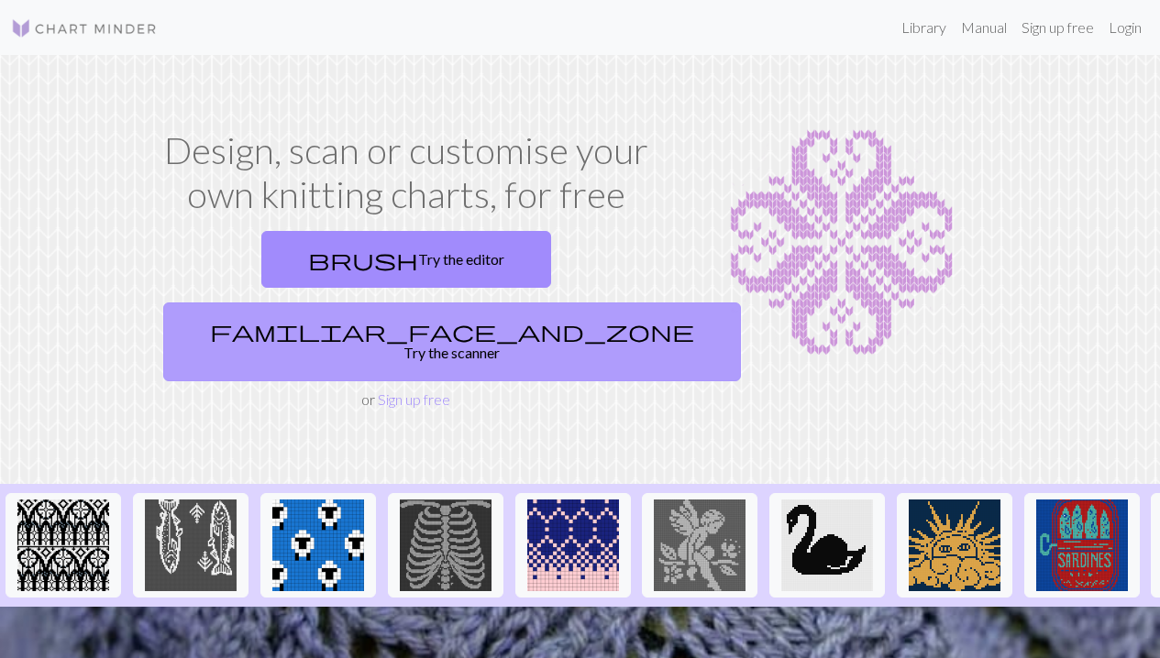
click at [551, 303] on link "familiar_face_and_zone Try the scanner" at bounding box center [452, 342] width 578 height 79
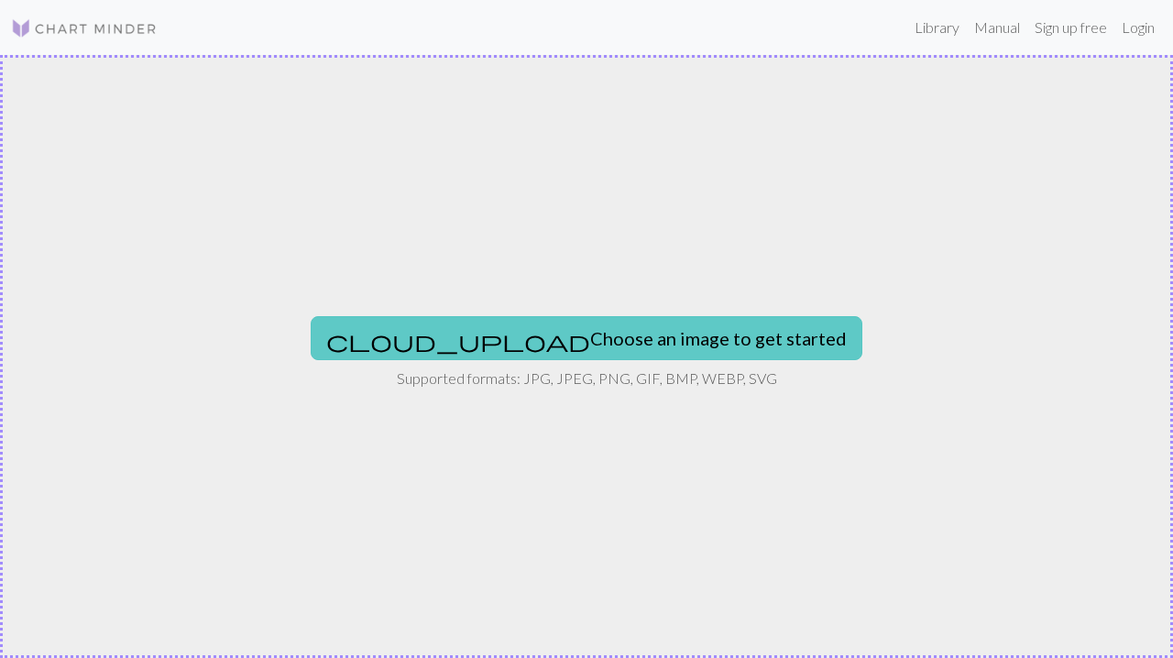
click at [602, 323] on button "cloud_upload Choose an image to get started" at bounding box center [587, 338] width 552 height 44
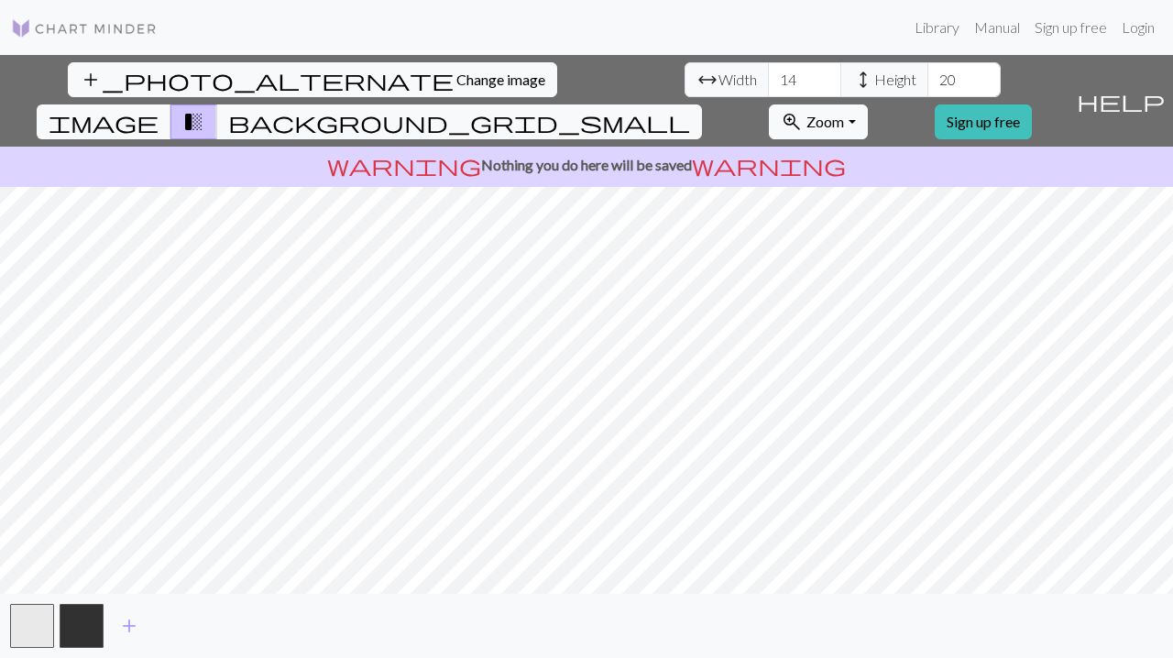
click at [814, 622] on div "add_photo_alternate Change image arrow_range Width 14 height Height 20 image tr…" at bounding box center [586, 356] width 1173 height 603
click at [844, 113] on span "Zoom" at bounding box center [826, 121] width 38 height 17
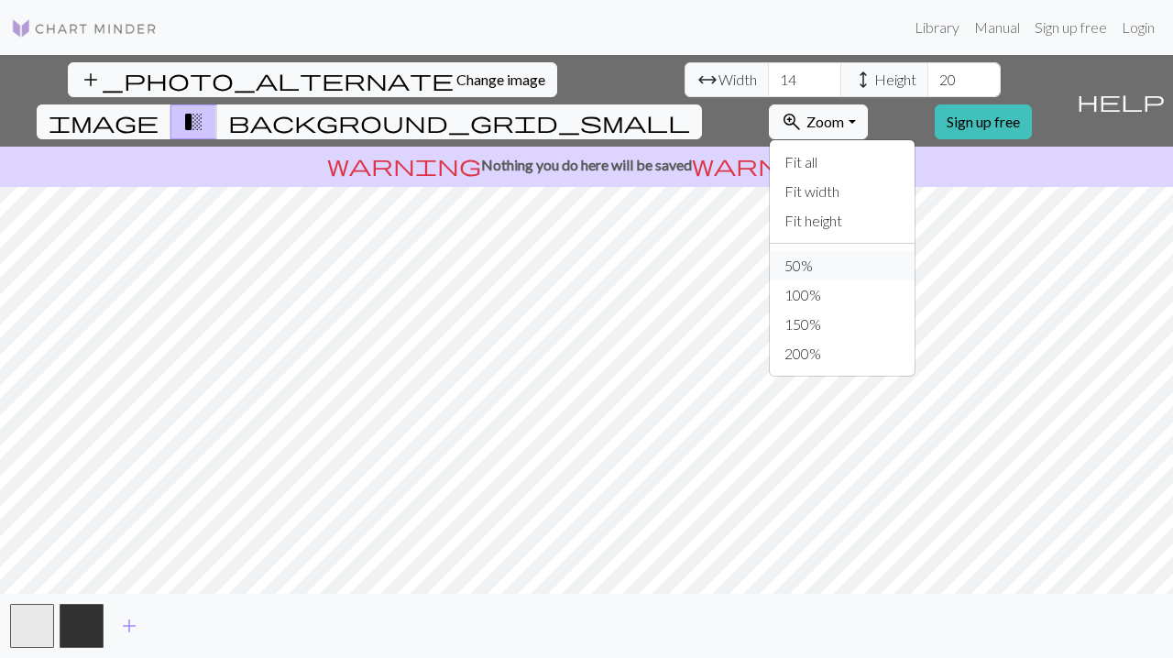
click at [867, 251] on button "50%" at bounding box center [842, 265] width 145 height 29
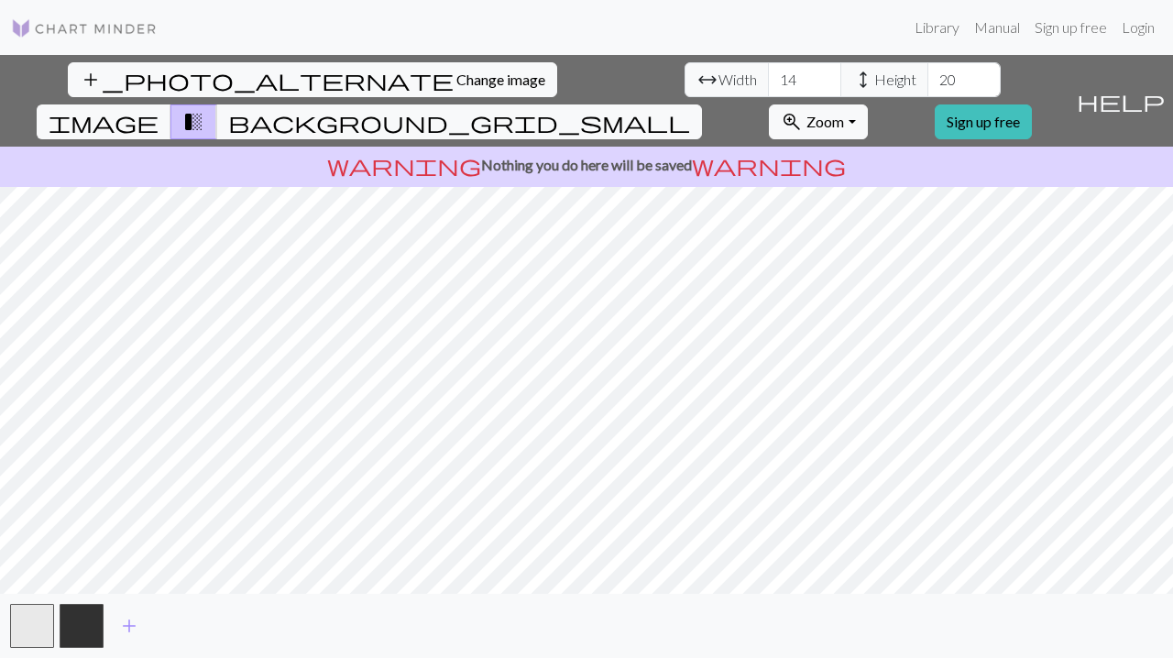
click at [875, 74] on span "Height" at bounding box center [896, 80] width 42 height 22
click at [928, 79] on input "20" at bounding box center [964, 79] width 73 height 35
click at [928, 85] on input "20" at bounding box center [964, 79] width 73 height 35
type input "80"
drag, startPoint x: 357, startPoint y: 84, endPoint x: 334, endPoint y: 83, distance: 22.9
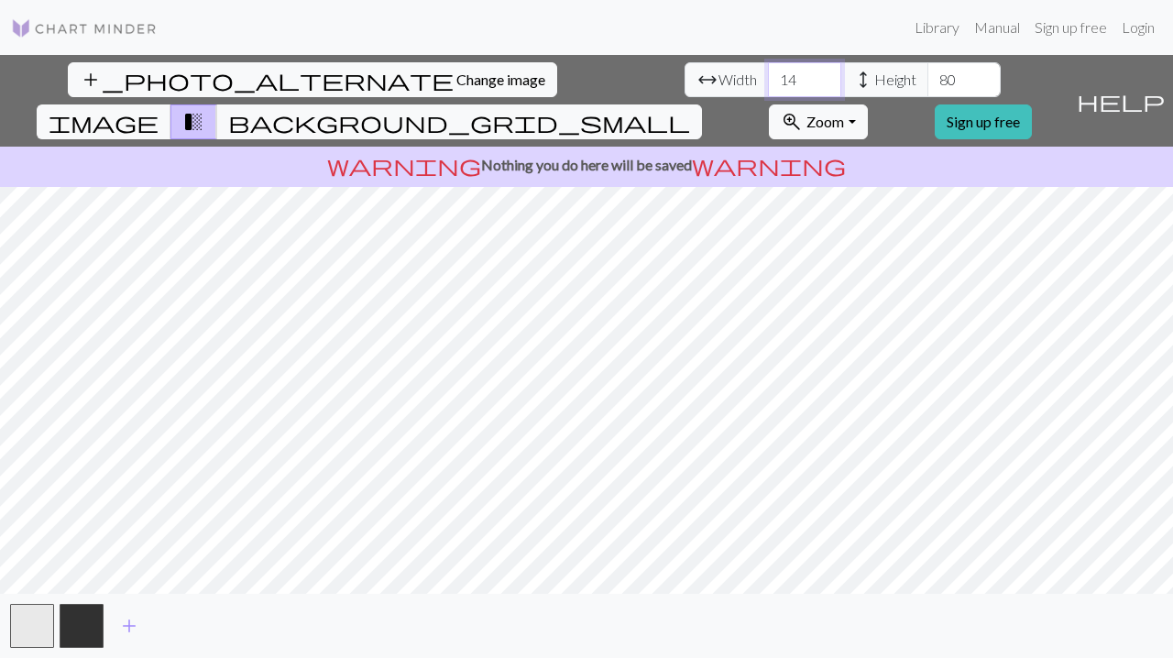
click at [768, 83] on input "14" at bounding box center [804, 79] width 73 height 35
click at [768, 84] on input "4014" at bounding box center [804, 79] width 73 height 35
click at [768, 83] on input "4014" at bounding box center [804, 79] width 73 height 35
type input "40"
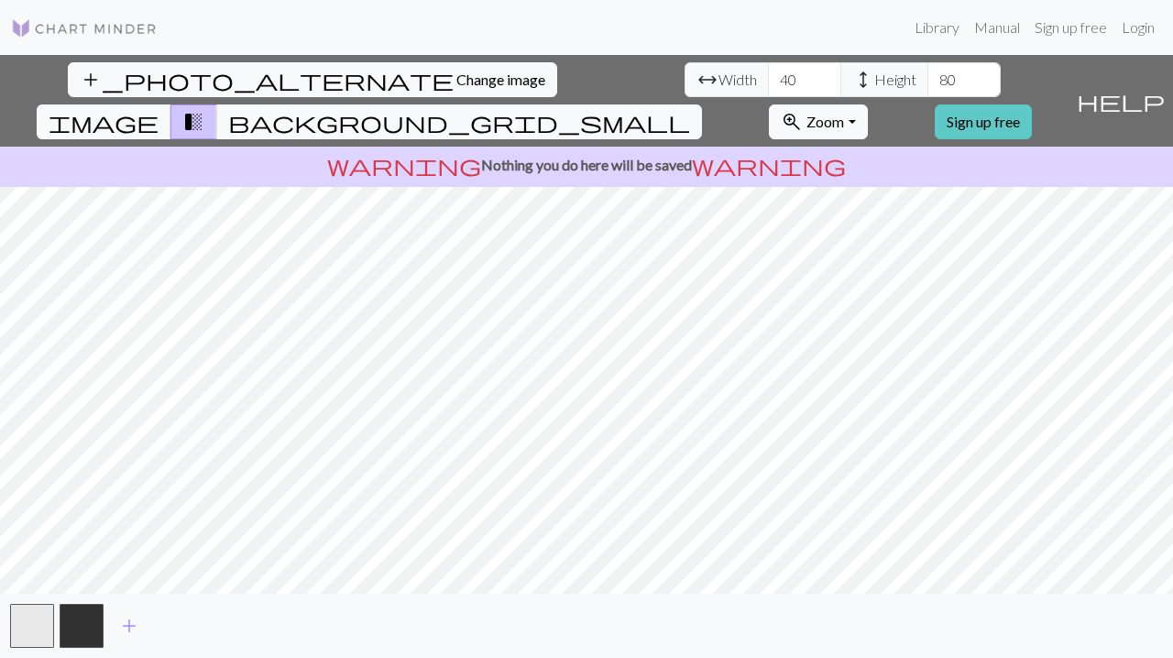
click at [1032, 105] on link "Sign up free" at bounding box center [983, 122] width 97 height 35
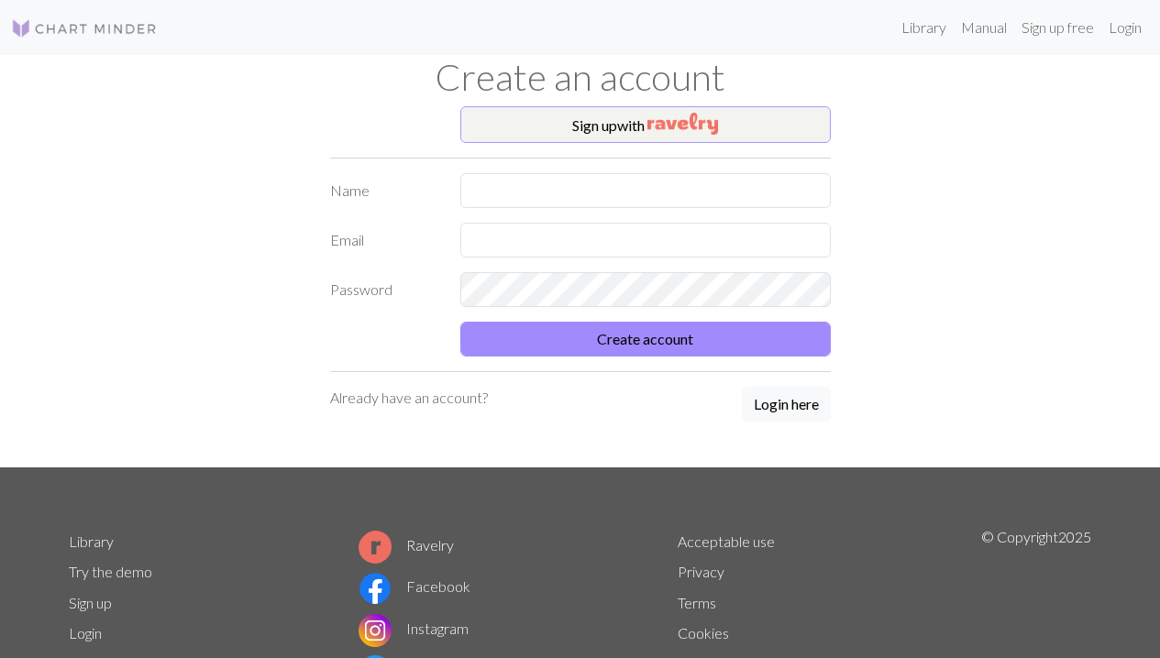
click at [649, 130] on button "Sign up with" at bounding box center [645, 124] width 370 height 37
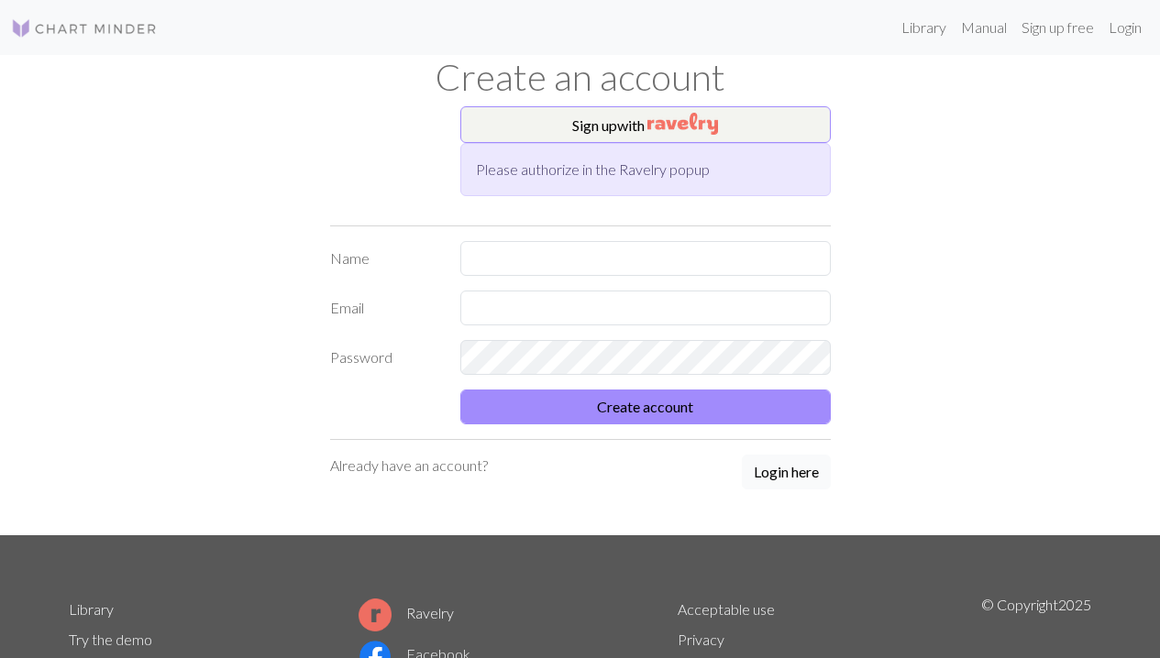
click at [803, 468] on button "Login here" at bounding box center [786, 472] width 89 height 35
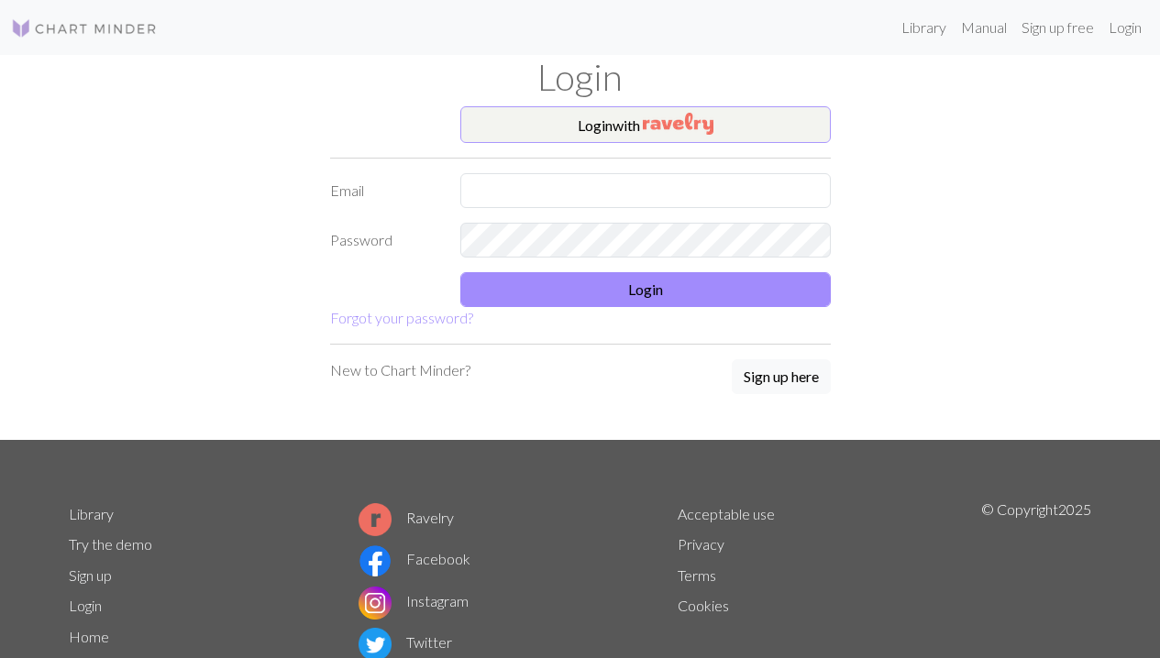
click at [666, 119] on img "button" at bounding box center [678, 124] width 71 height 22
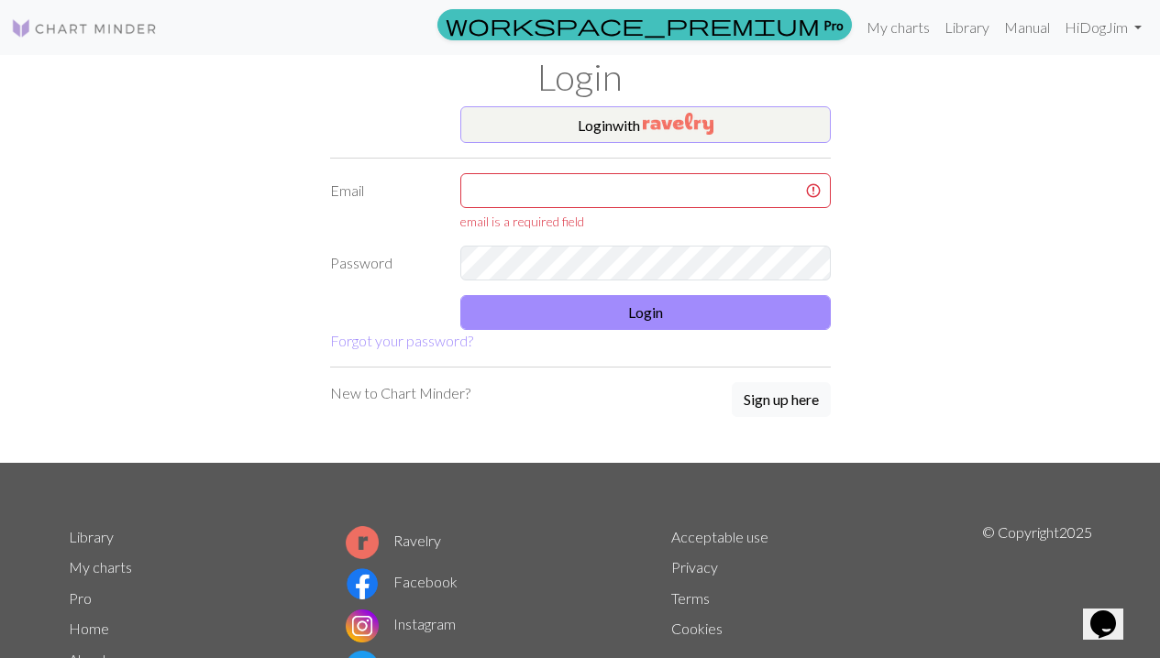
click at [601, 126] on button "Login with" at bounding box center [645, 124] width 370 height 37
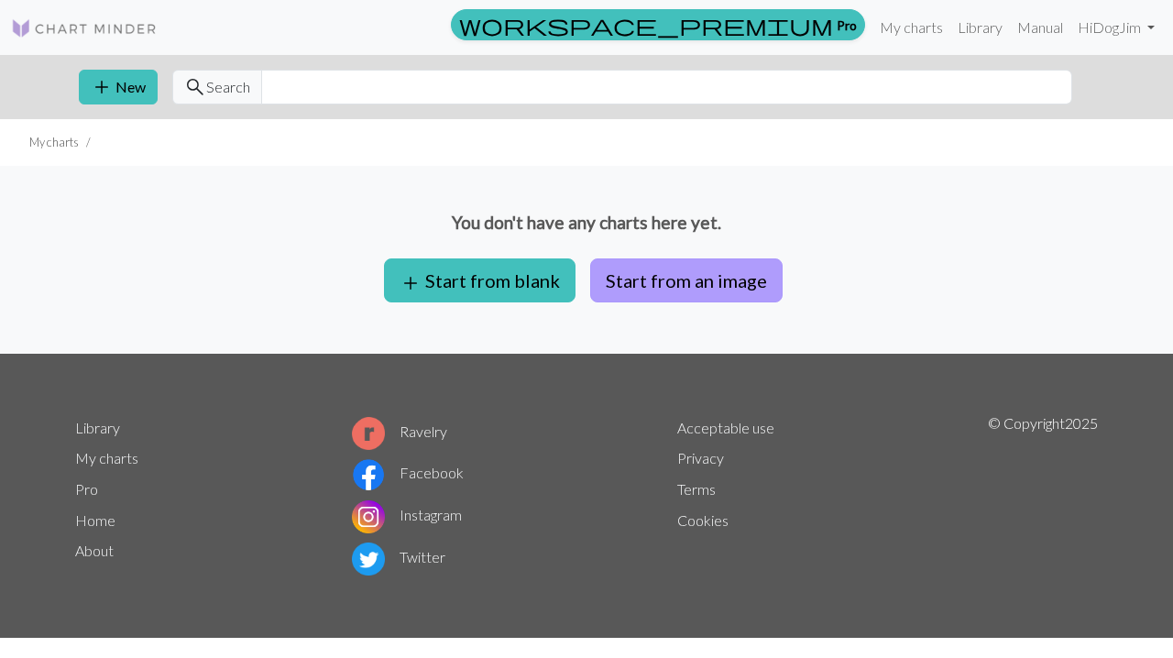
click at [688, 270] on button "Start from an image" at bounding box center [686, 281] width 193 height 44
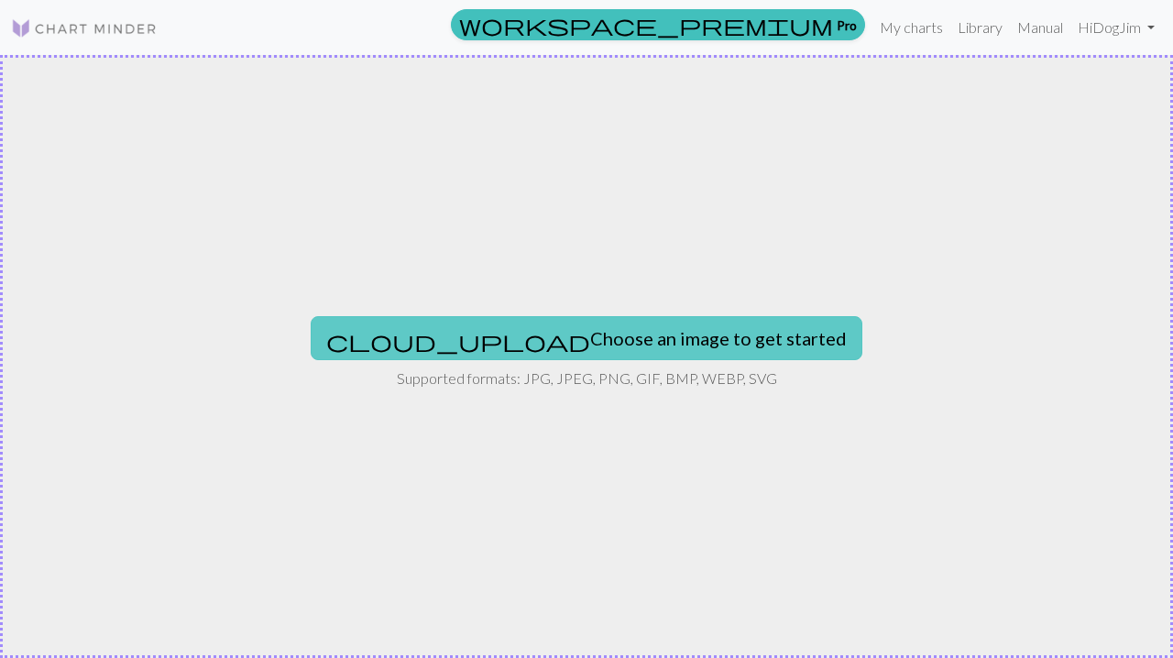
click at [680, 323] on button "cloud_upload Choose an image to get started" at bounding box center [587, 338] width 552 height 44
